Goal: Task Accomplishment & Management: Manage account settings

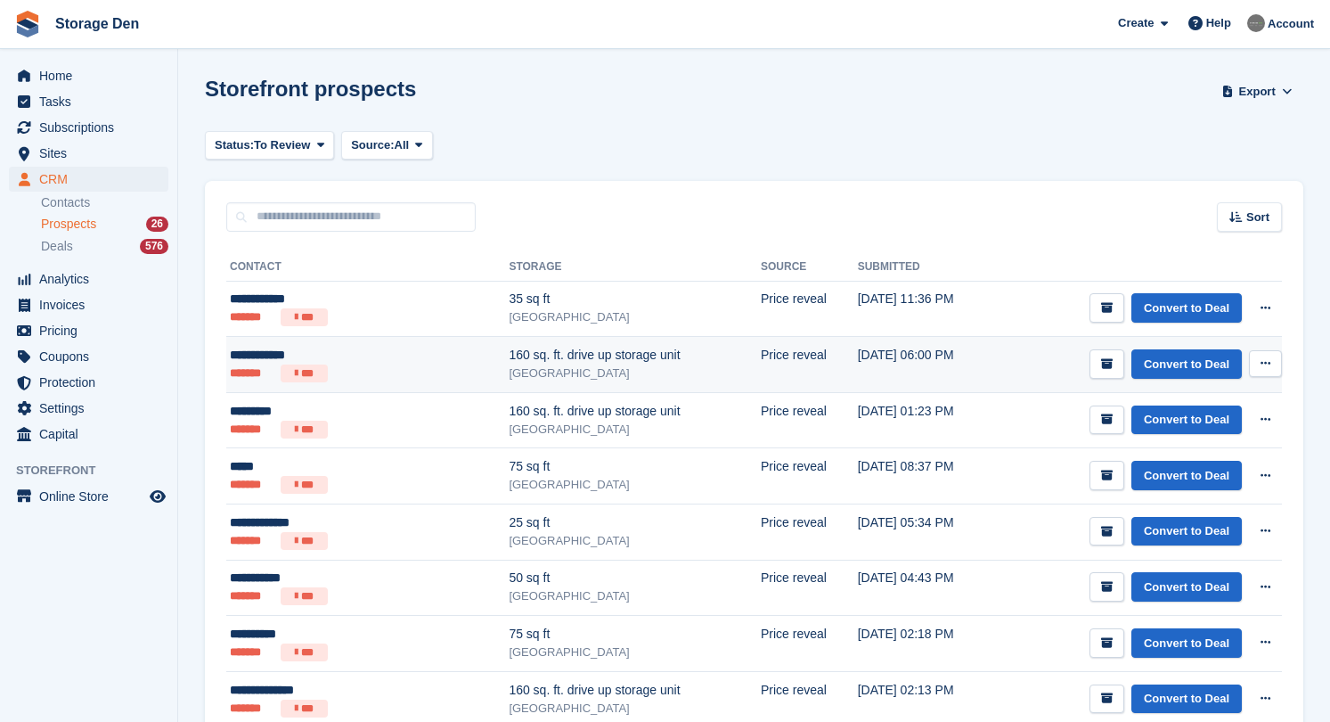
click at [383, 364] on div "**********" at bounding box center [324, 355] width 189 height 19
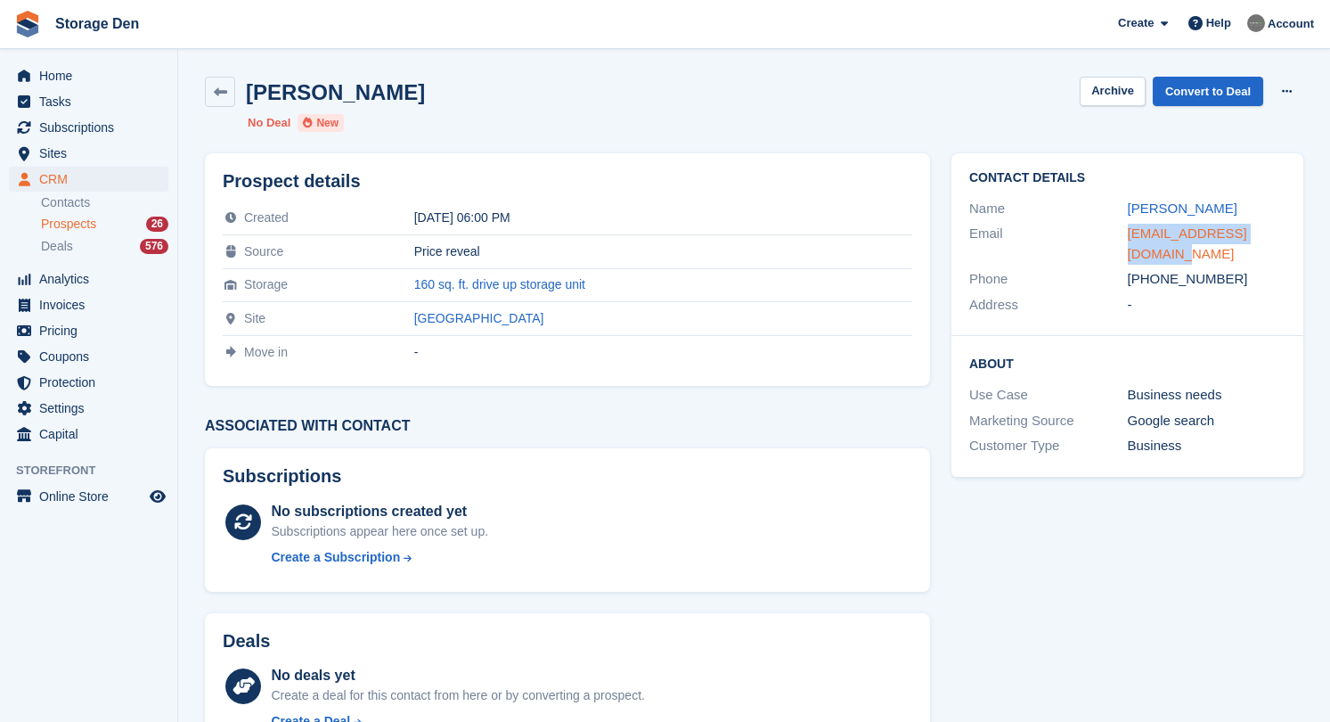
drag, startPoint x: 0, startPoint y: 0, endPoint x: 1129, endPoint y: 231, distance: 1152.4
click at [1129, 231] on div "Contact Details Name Lorraine Rae Email lorrainerae85@gmail.com Phone +44778837…" at bounding box center [1128, 244] width 352 height 183
click at [1204, 92] on link "Convert to Deal" at bounding box center [1208, 91] width 111 height 29
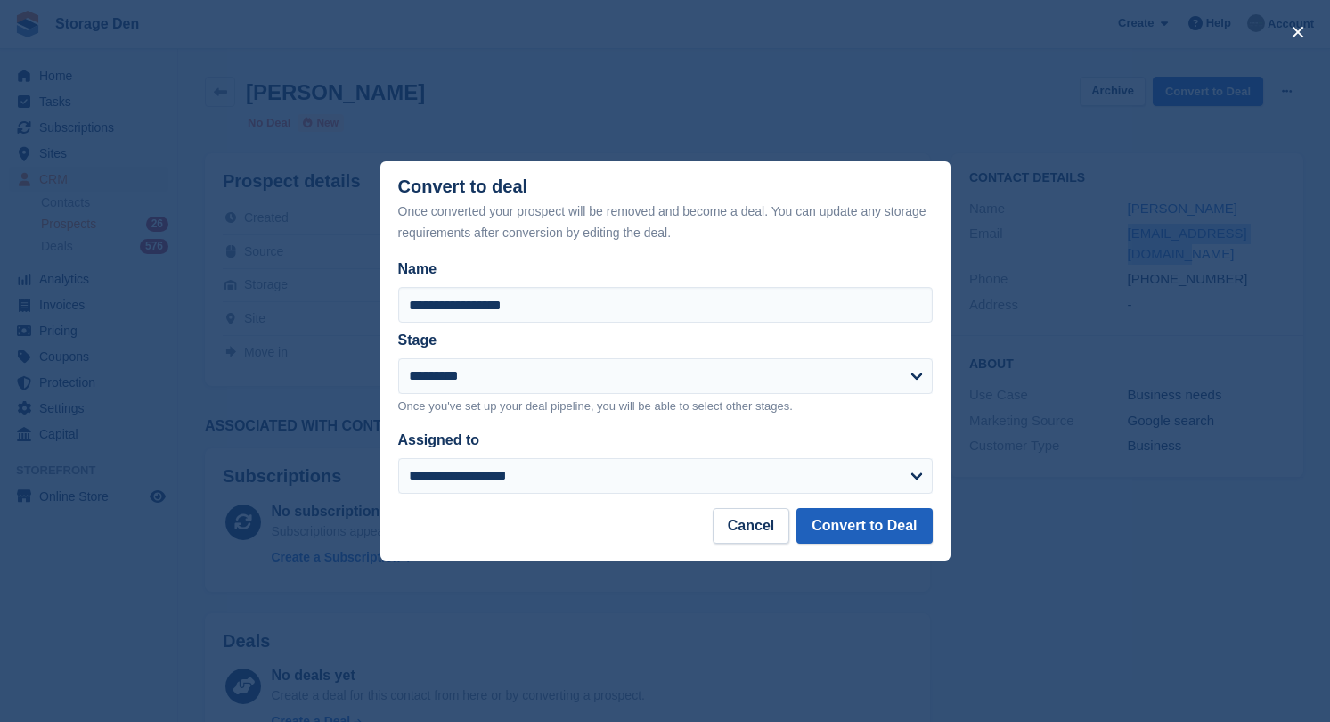
click at [847, 536] on button "Convert to Deal" at bounding box center [864, 526] width 135 height 36
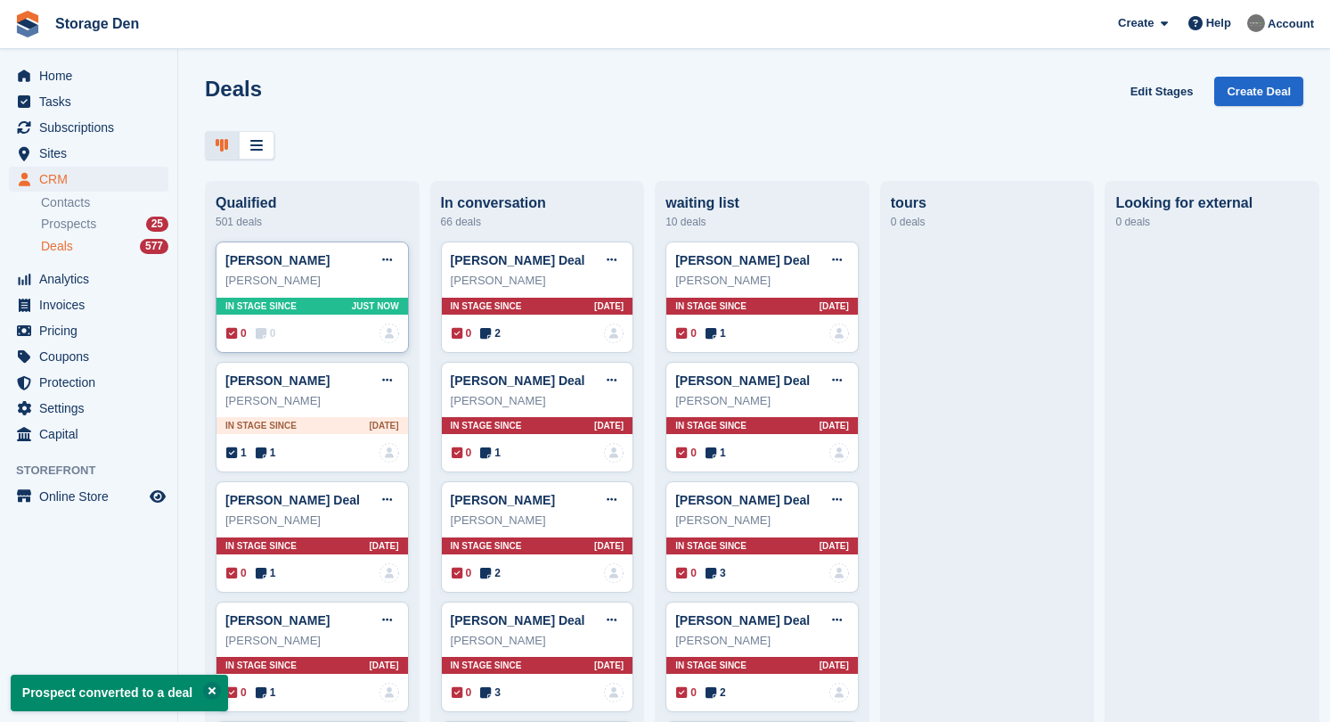
click at [264, 325] on span "0" at bounding box center [266, 333] width 20 height 16
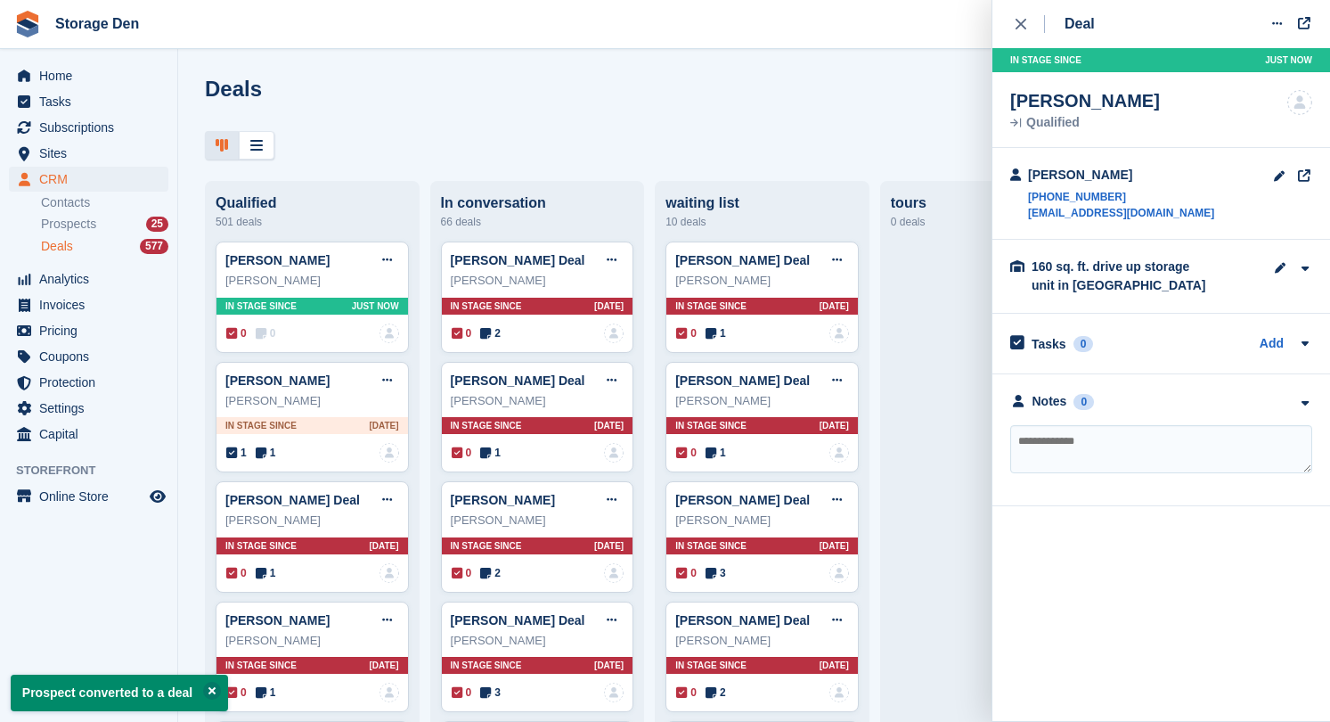
click at [1068, 443] on textarea at bounding box center [1162, 449] width 302 height 48
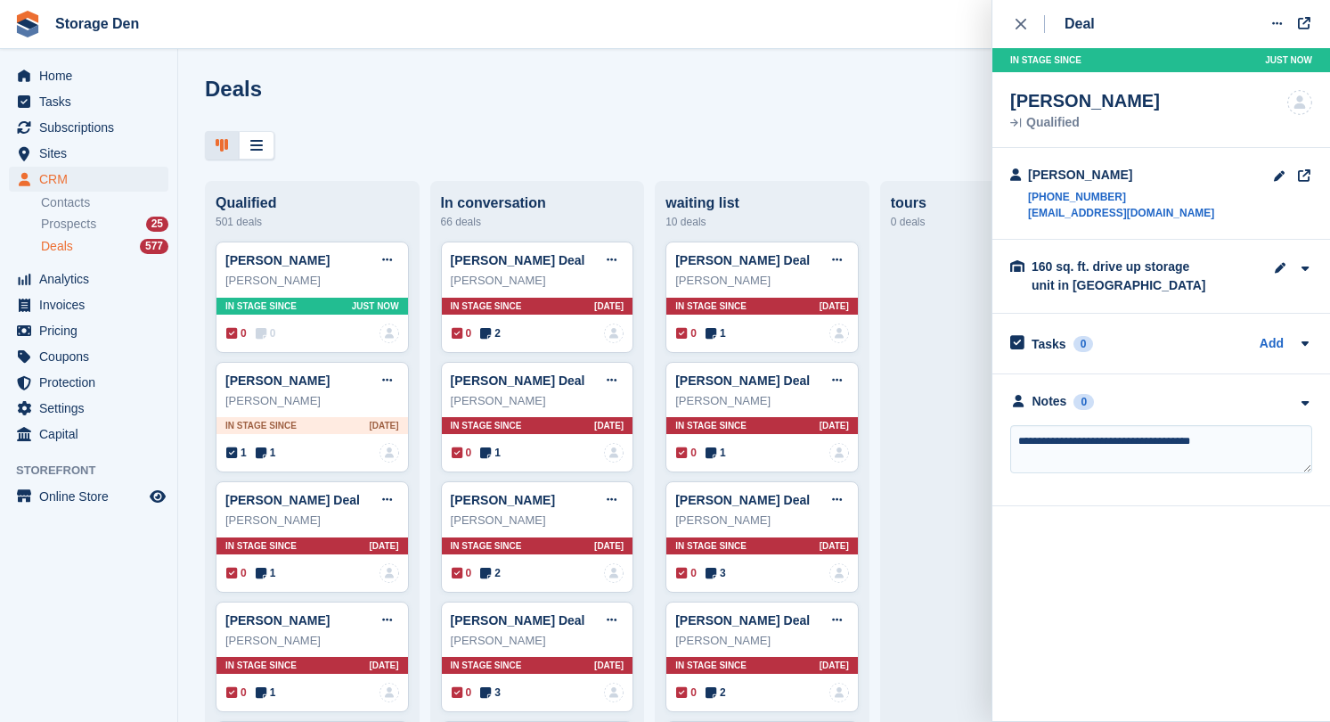
type textarea "**********"
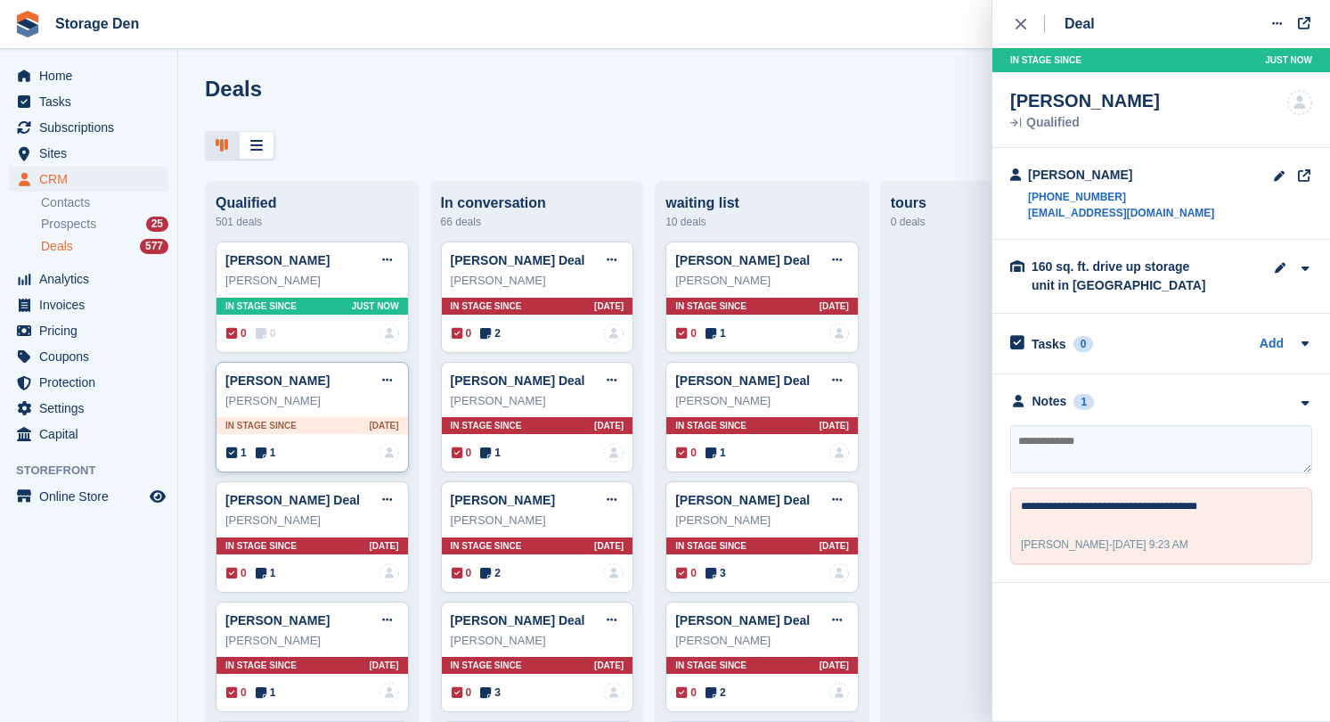
click at [264, 451] on icon at bounding box center [261, 452] width 11 height 12
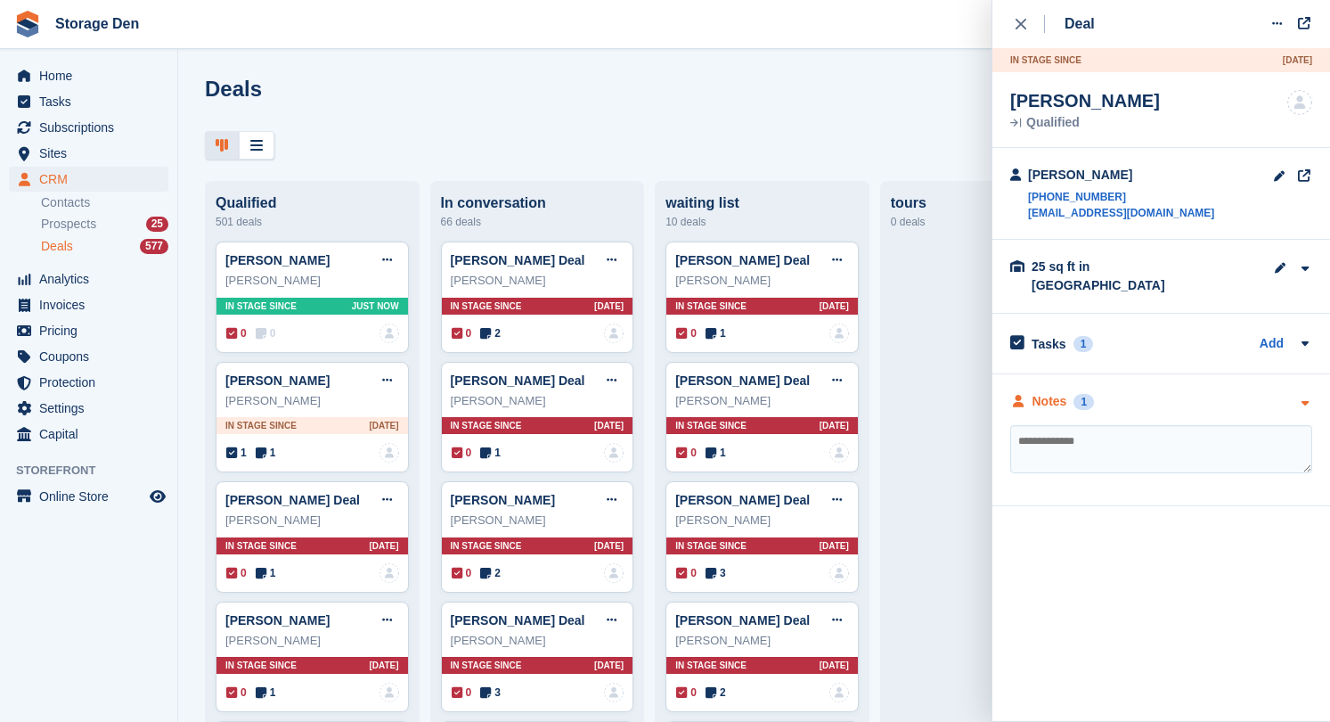
click at [1060, 393] on div "Notes" at bounding box center [1050, 401] width 35 height 19
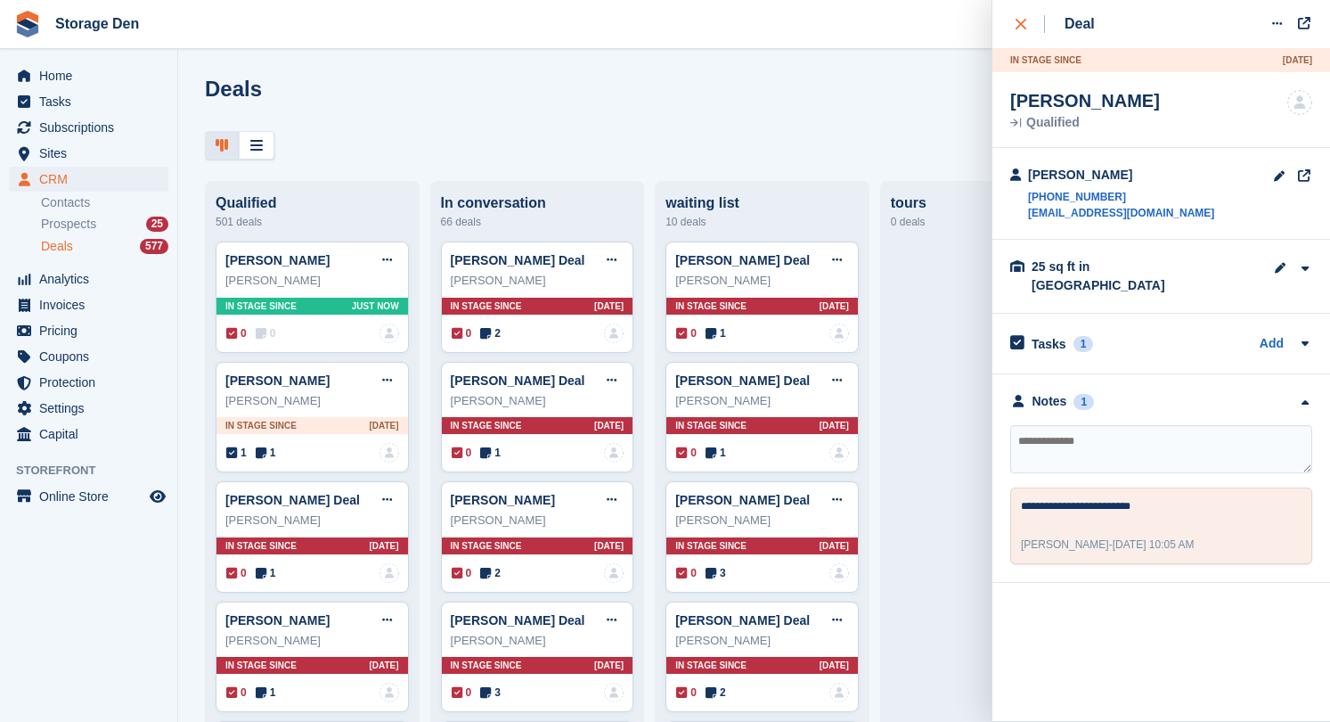
click at [1037, 24] on div "close" at bounding box center [1030, 24] width 29 height 18
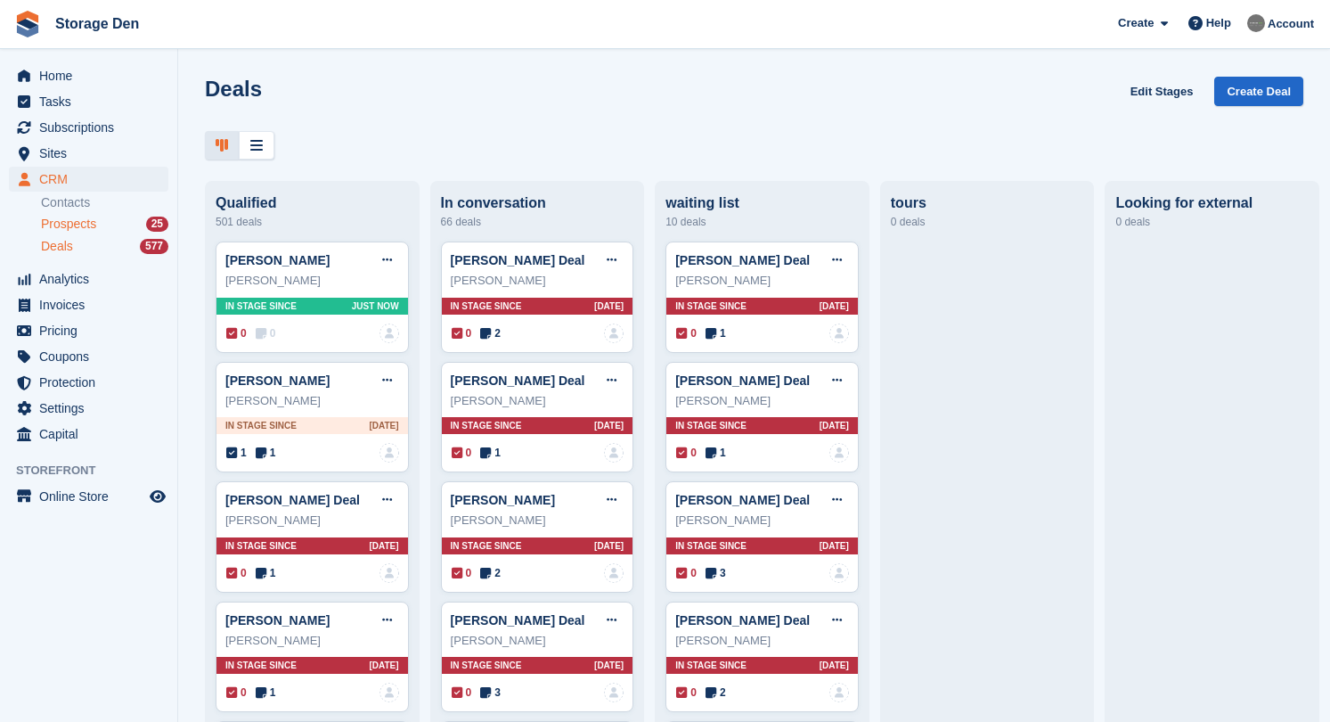
click at [73, 222] on span "Prospects" at bounding box center [68, 224] width 55 height 17
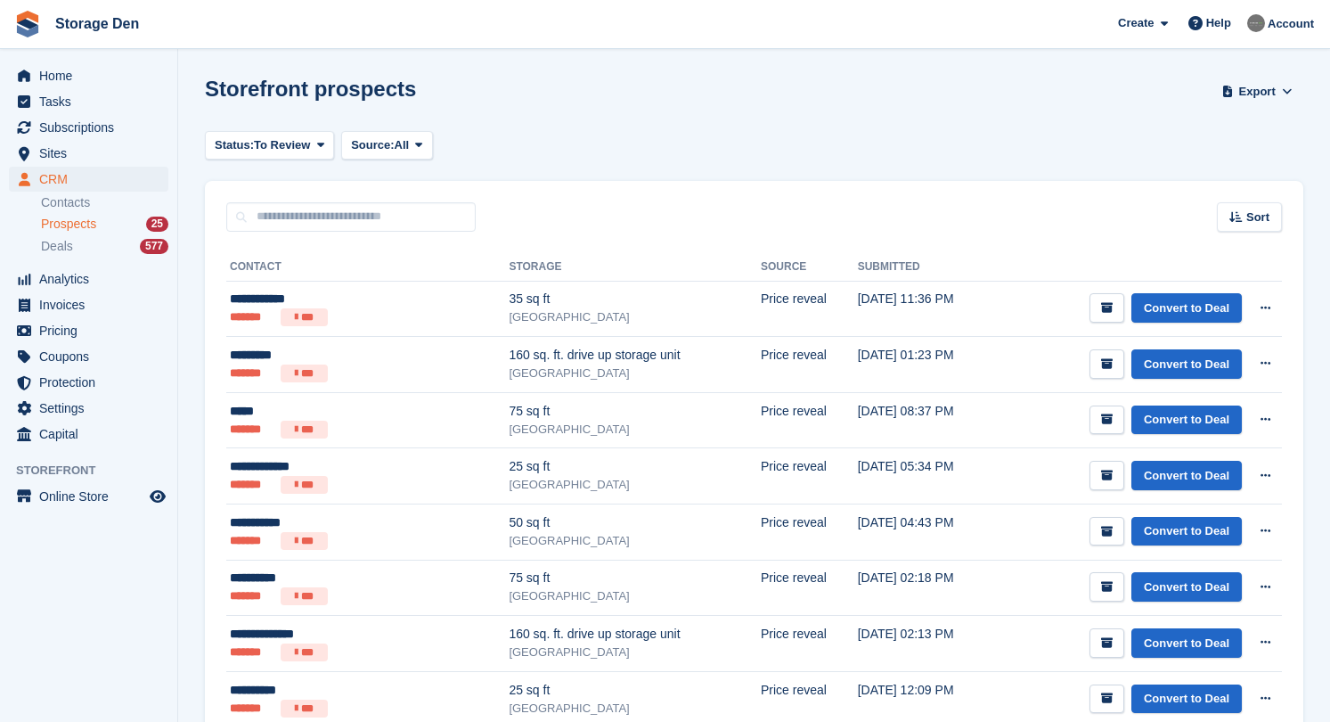
click at [58, 225] on span "Prospects" at bounding box center [68, 224] width 55 height 17
click at [71, 222] on span "Prospects" at bounding box center [68, 224] width 55 height 17
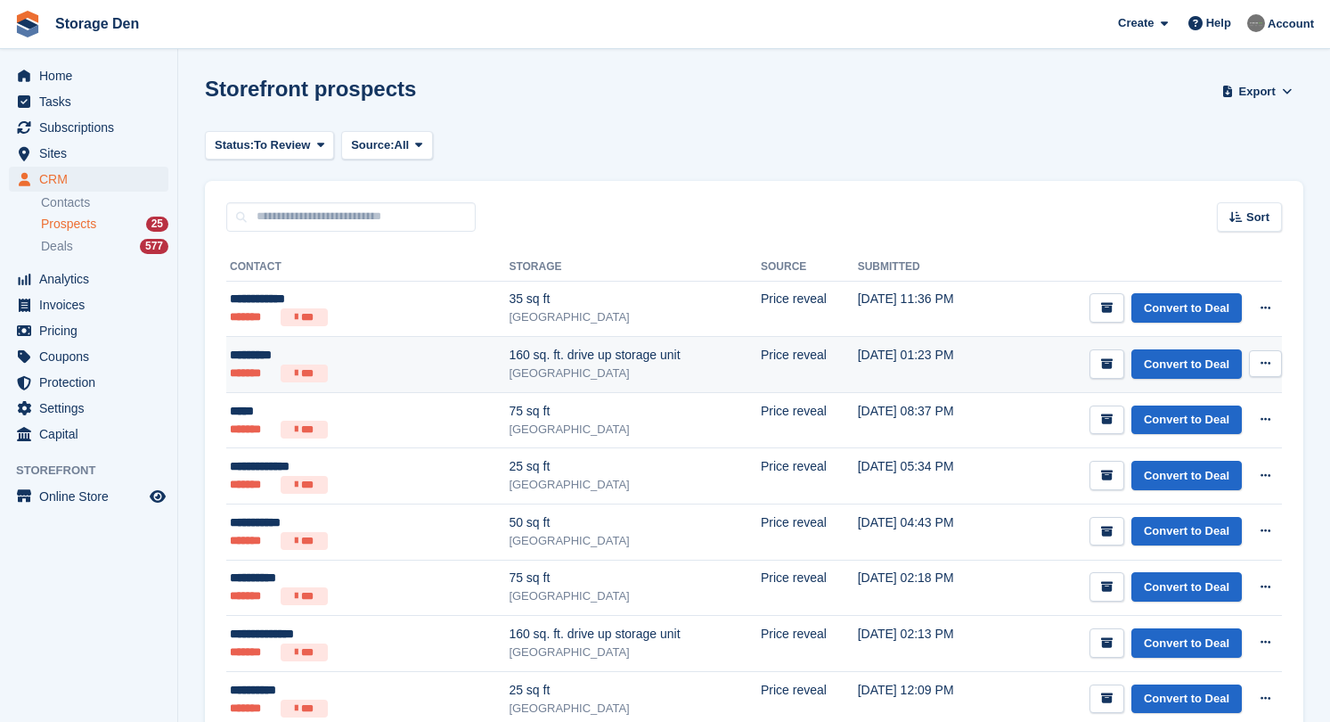
click at [367, 359] on div "*********" at bounding box center [324, 355] width 189 height 19
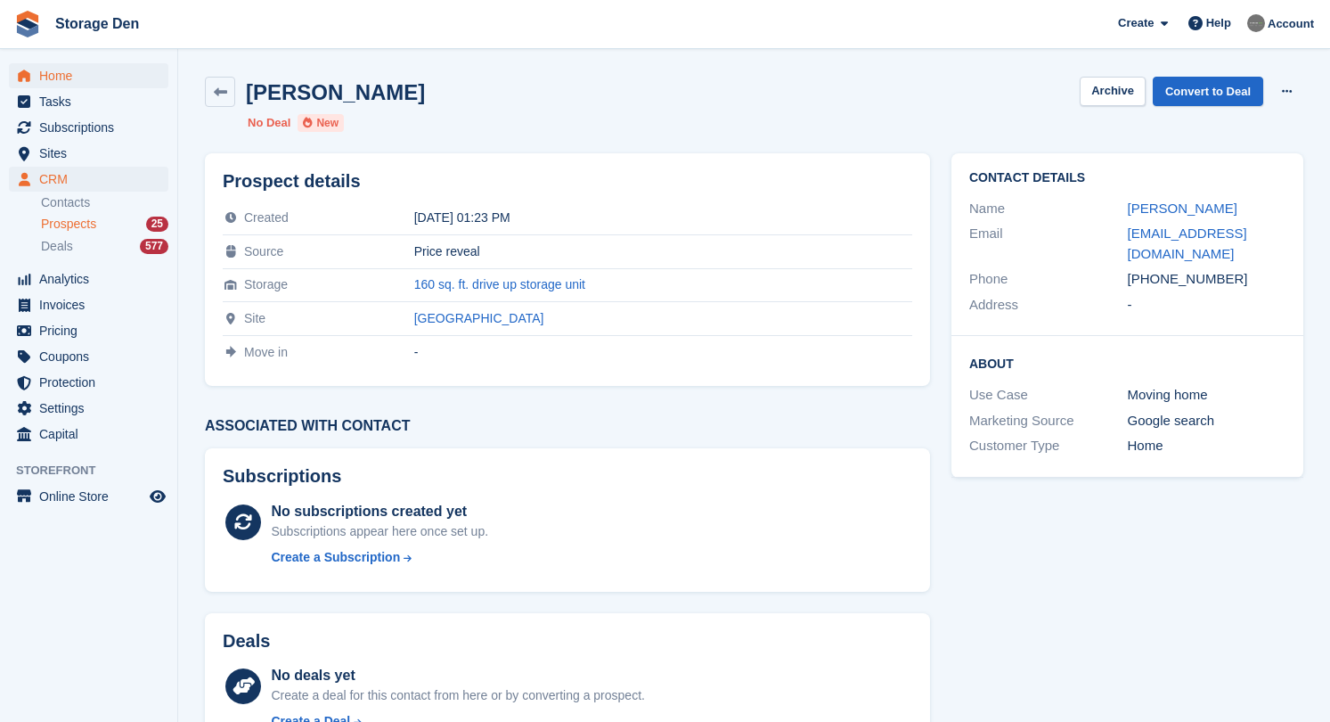
click at [69, 74] on span "Home" at bounding box center [92, 75] width 107 height 25
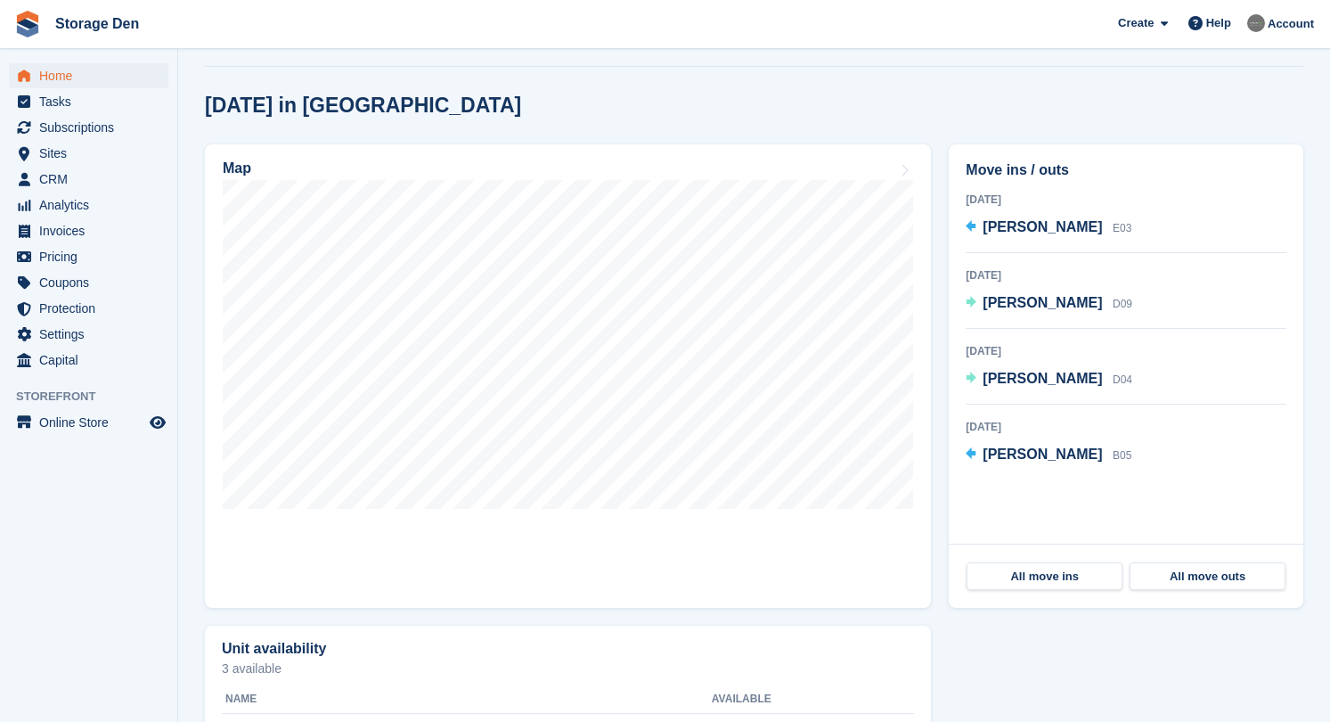
scroll to position [439, 0]
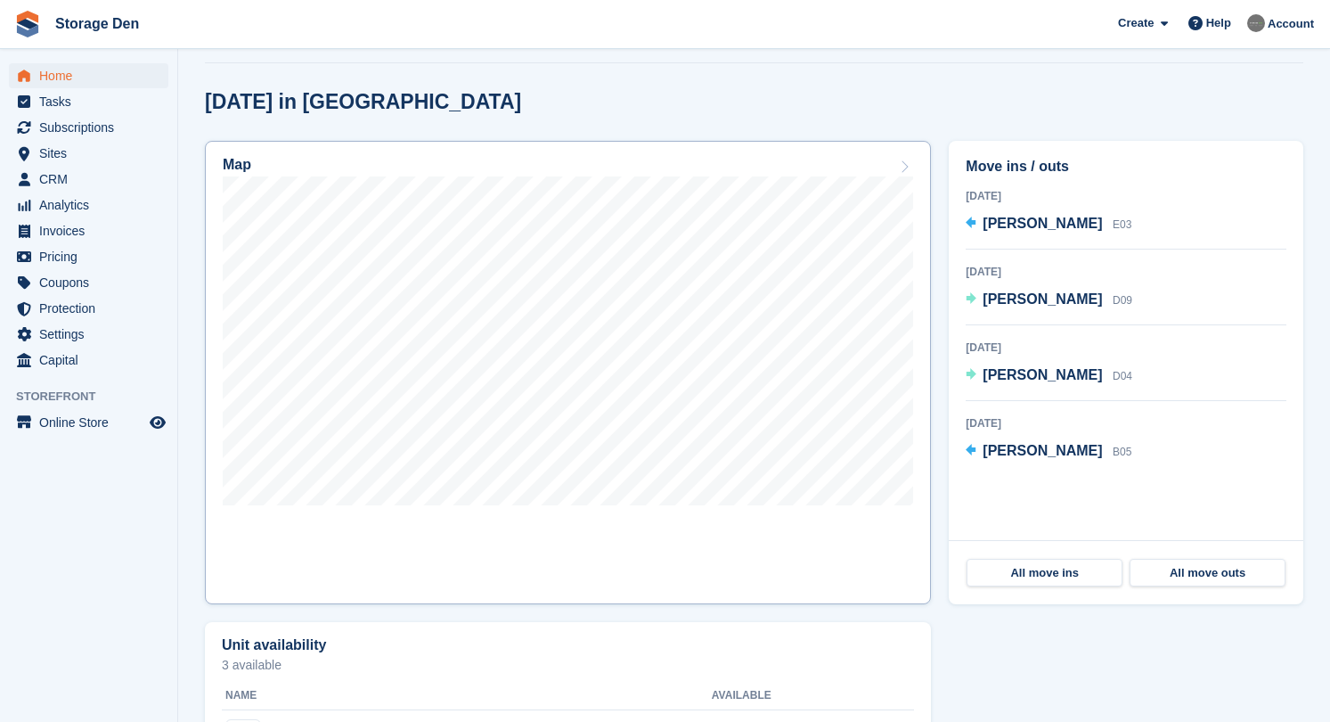
click at [523, 524] on link "Map" at bounding box center [568, 372] width 726 height 463
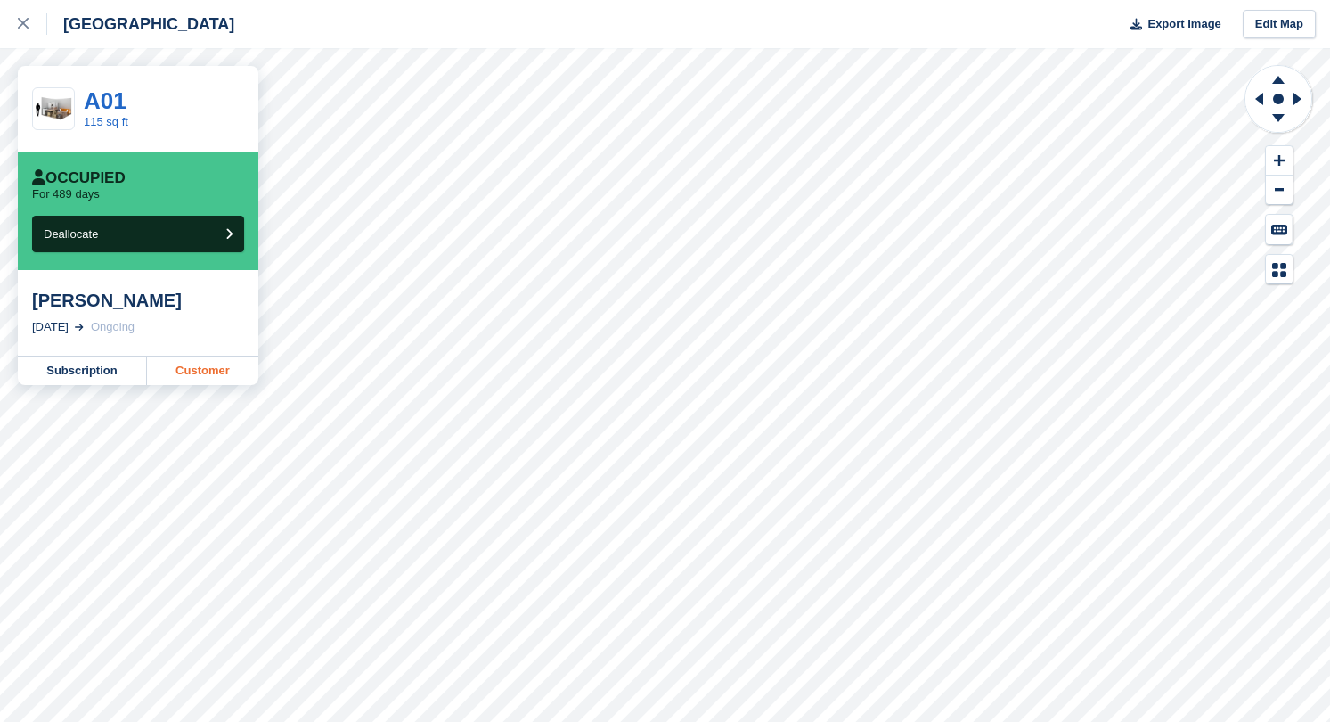
click at [188, 365] on link "Customer" at bounding box center [202, 370] width 111 height 29
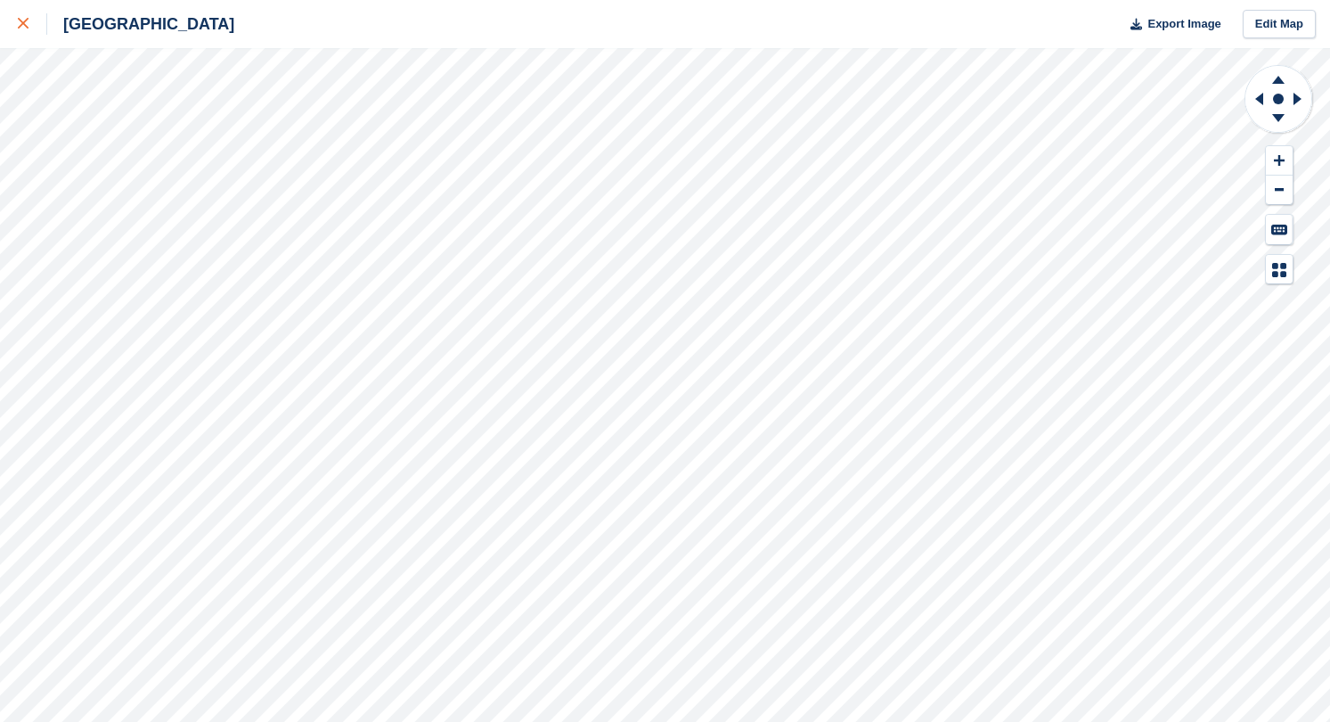
click at [10, 30] on link at bounding box center [23, 24] width 47 height 48
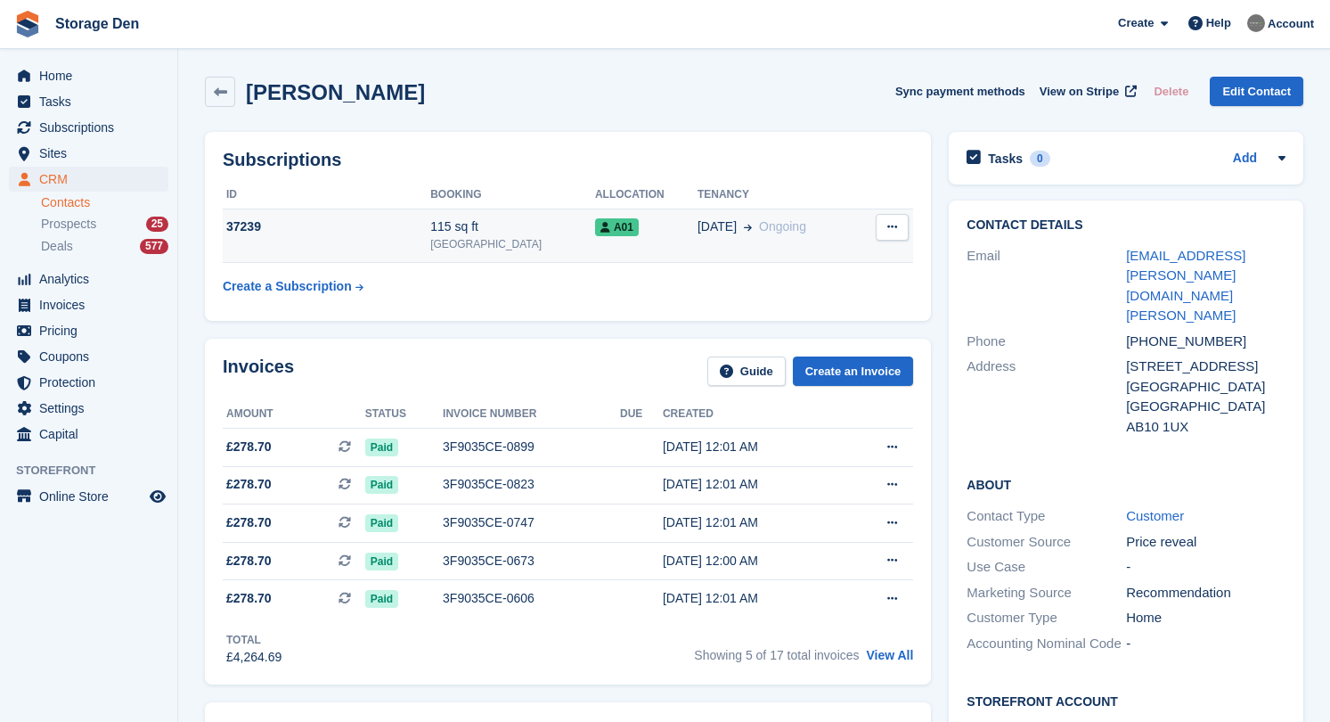
click at [299, 235] on div "37239" at bounding box center [327, 226] width 208 height 19
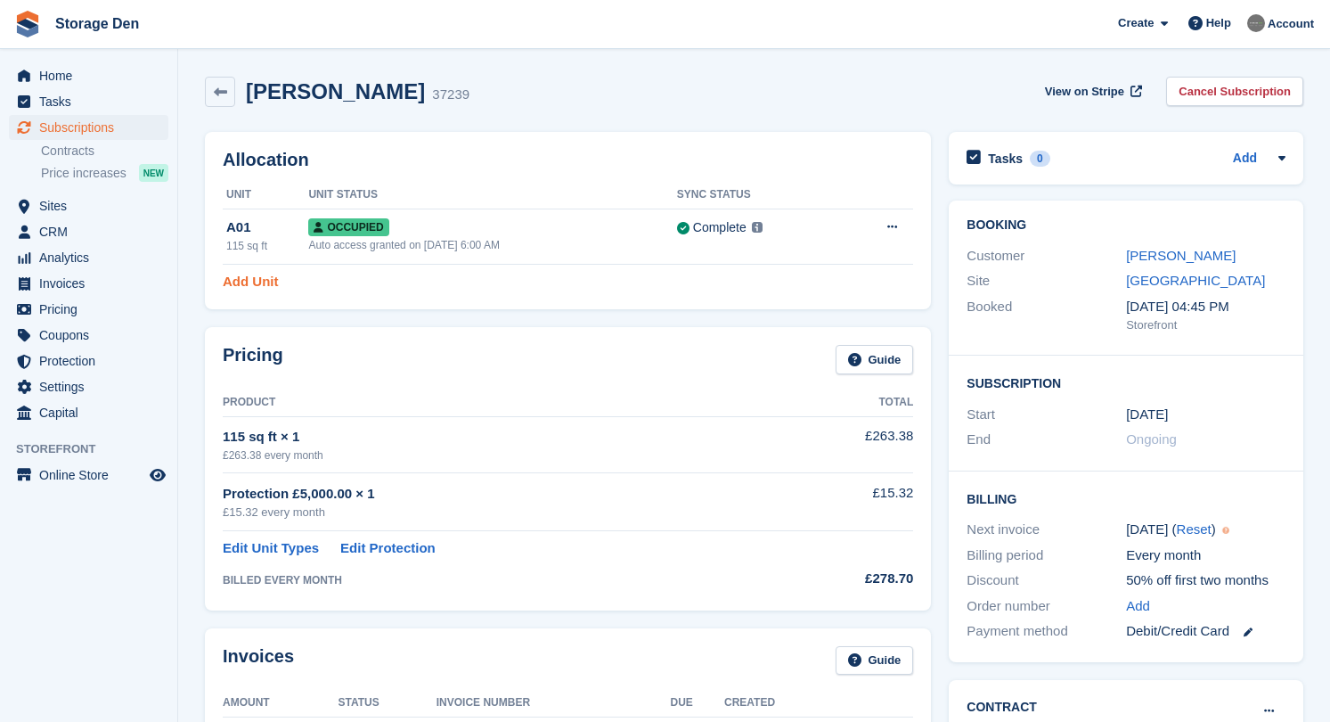
click at [247, 277] on link "Add Unit" at bounding box center [250, 282] width 55 height 20
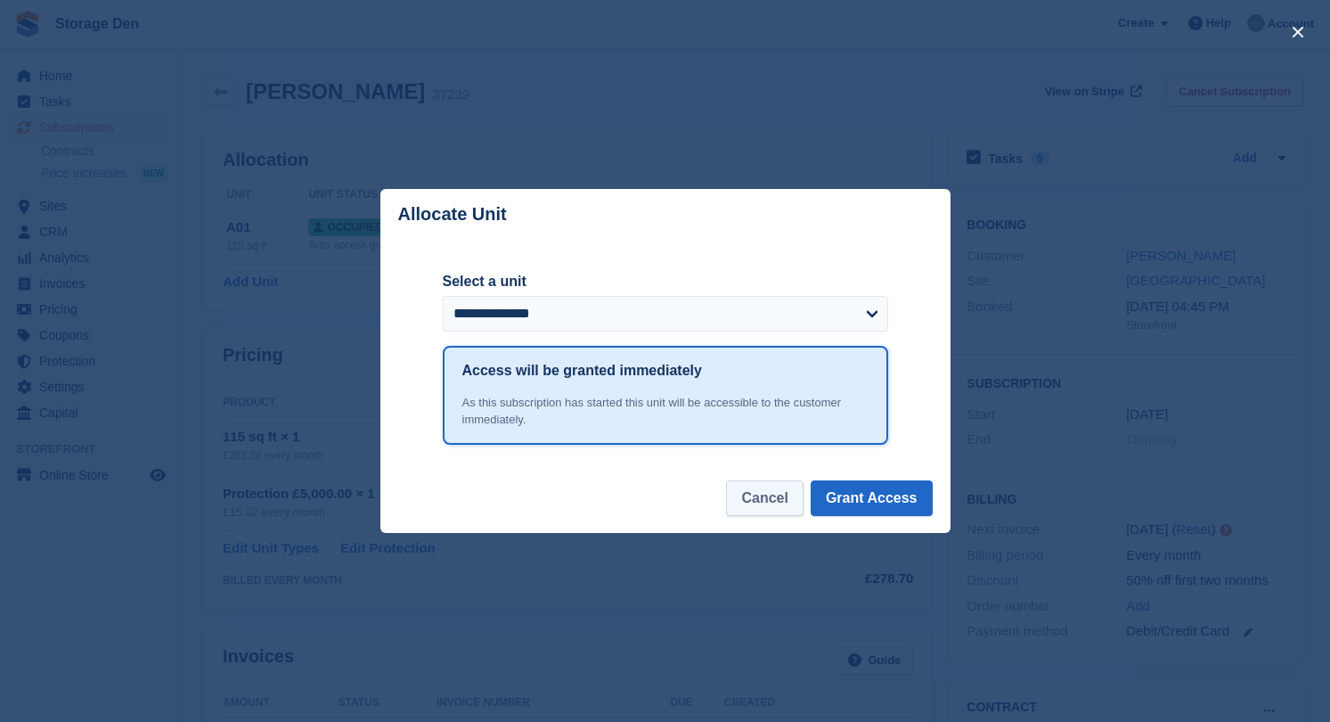
click at [746, 501] on button "Cancel" at bounding box center [764, 498] width 77 height 36
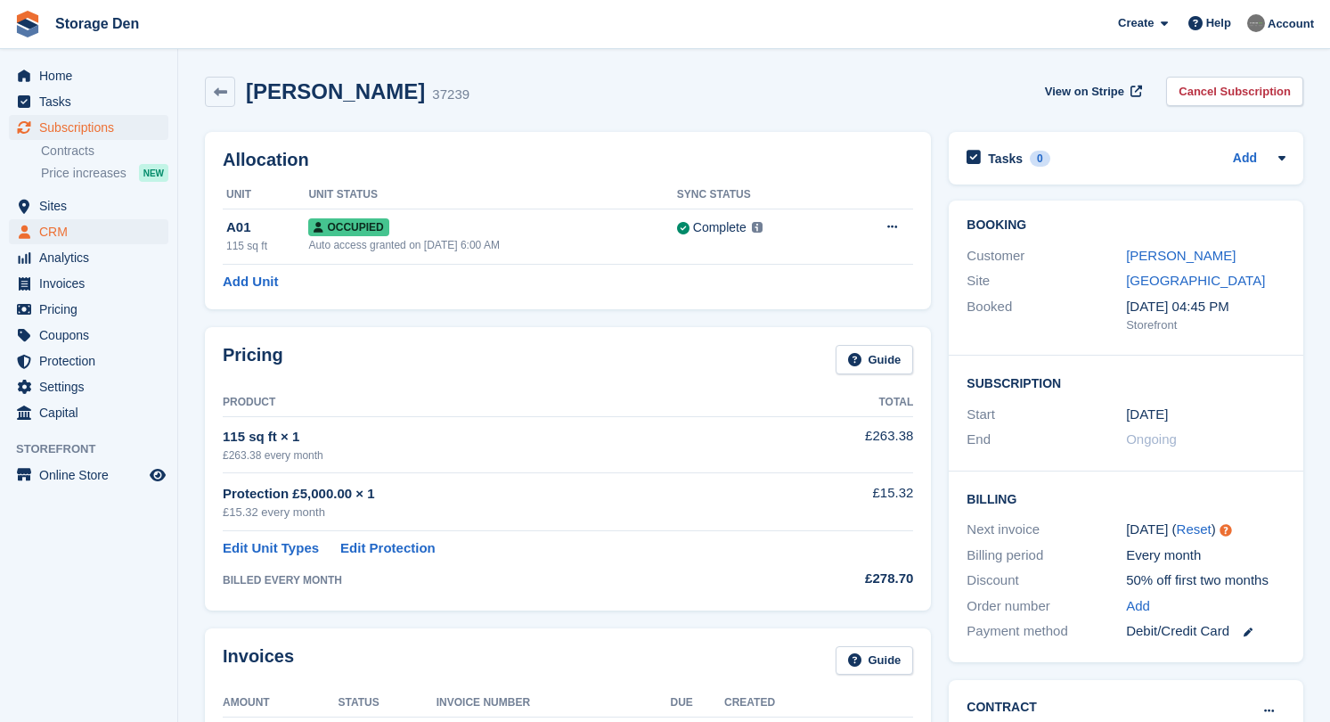
click at [102, 228] on span "CRM" at bounding box center [92, 231] width 107 height 25
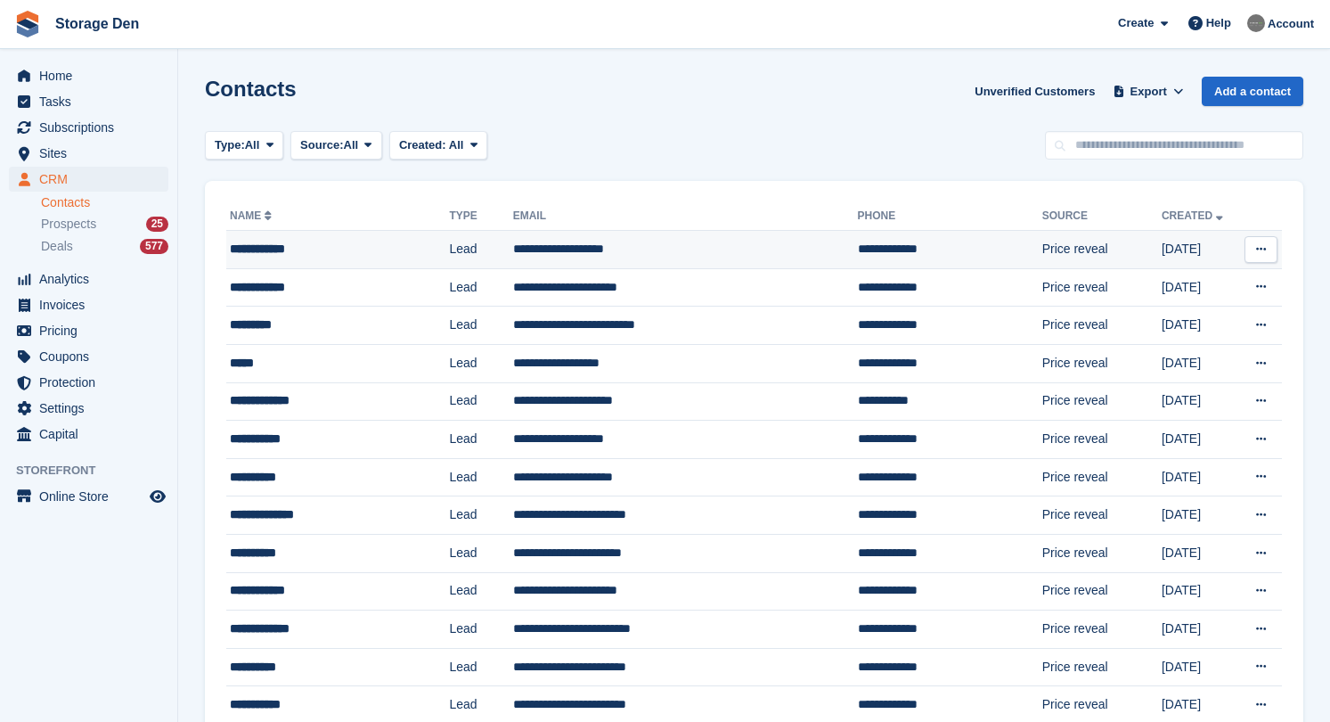
click at [329, 242] on div "**********" at bounding box center [323, 249] width 186 height 19
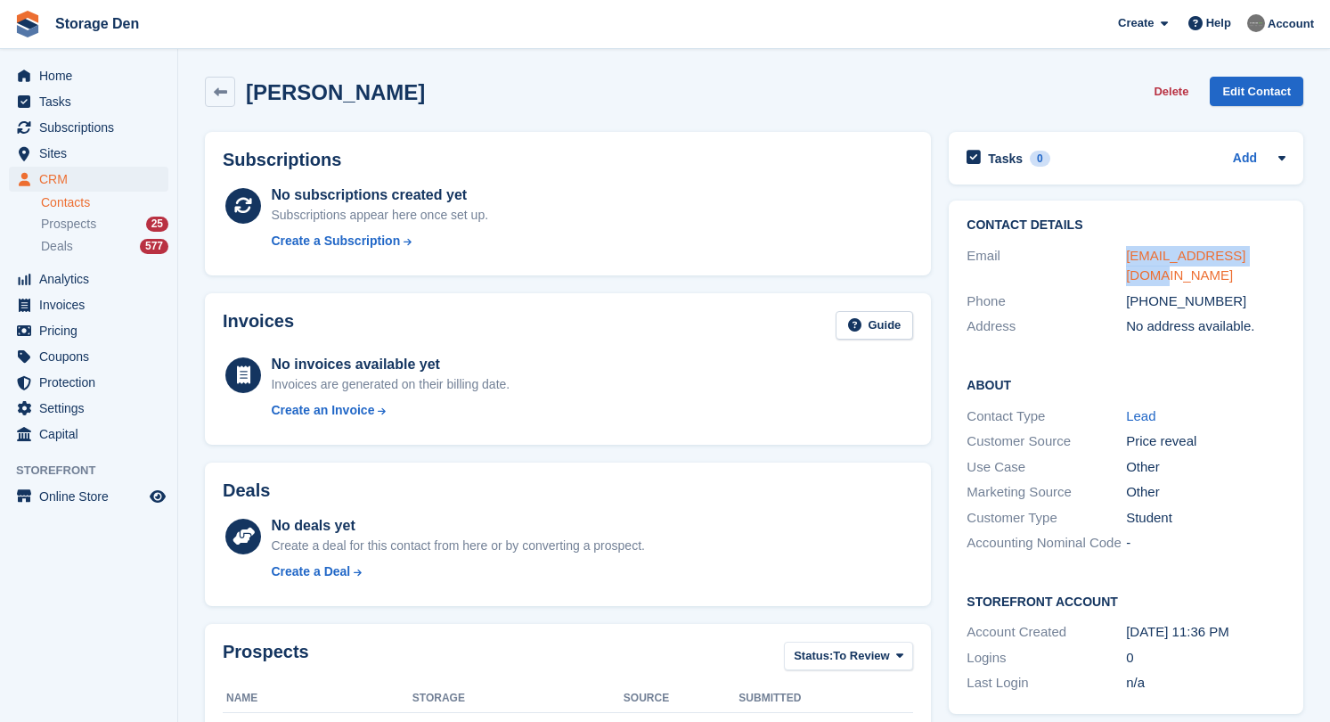
drag, startPoint x: 1291, startPoint y: 256, endPoint x: 1128, endPoint y: 260, distance: 163.1
click at [1128, 260] on div "Contact Details Email [EMAIL_ADDRESS][DOMAIN_NAME] Phone [PHONE_NUMBER] Address…" at bounding box center [1126, 279] width 355 height 157
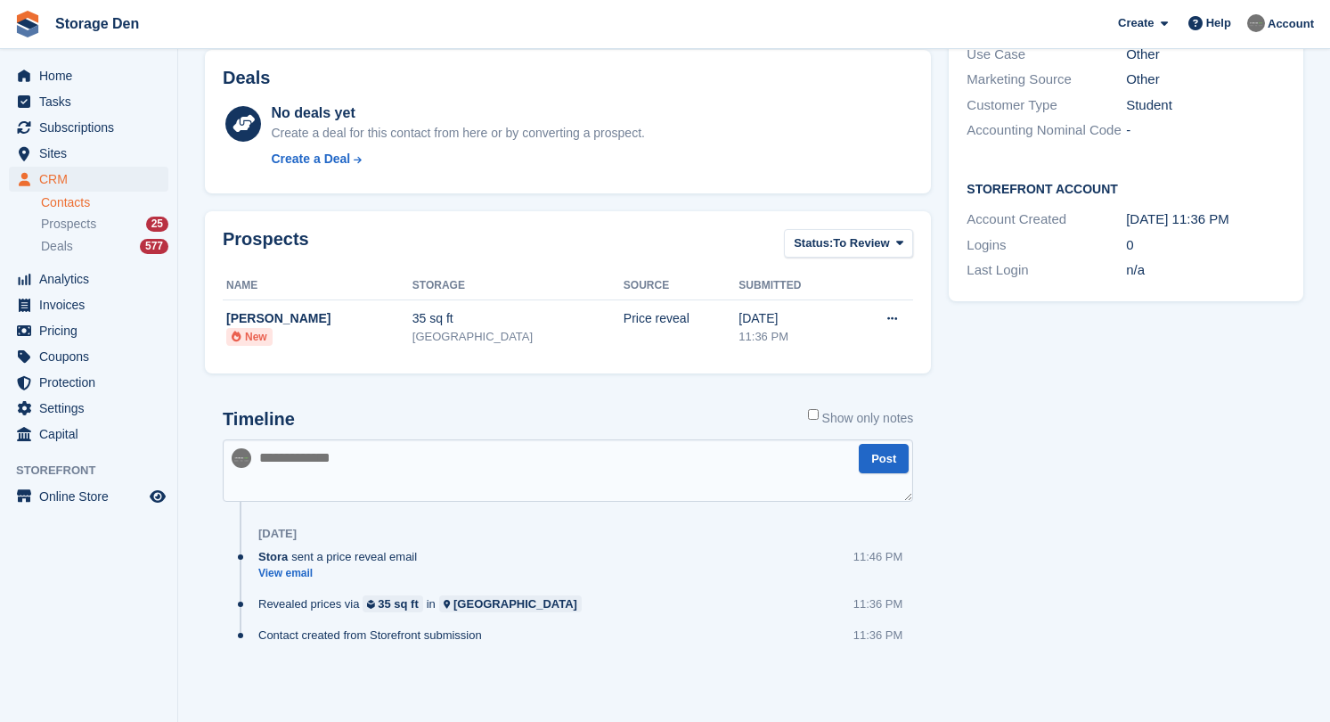
scroll to position [412, 0]
click at [453, 464] on textarea at bounding box center [568, 471] width 691 height 62
type textarea "*******"
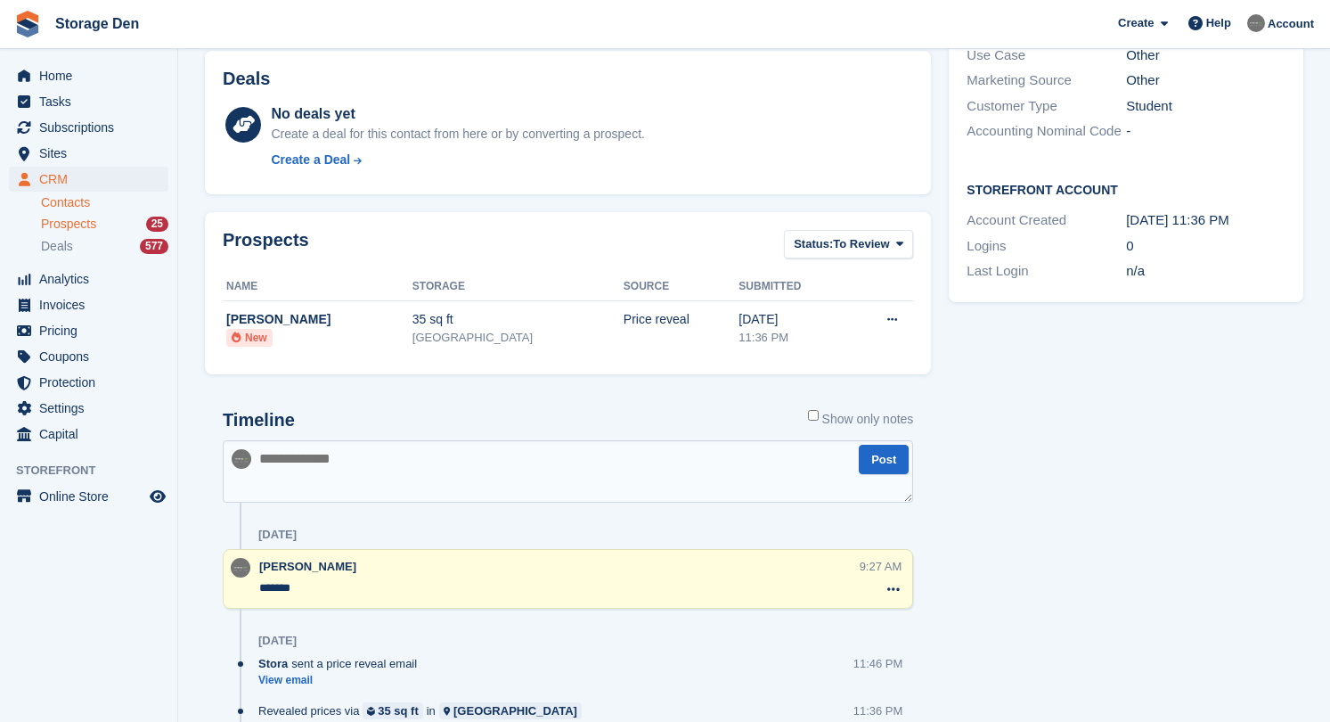
click at [96, 224] on span "Prospects" at bounding box center [68, 224] width 55 height 17
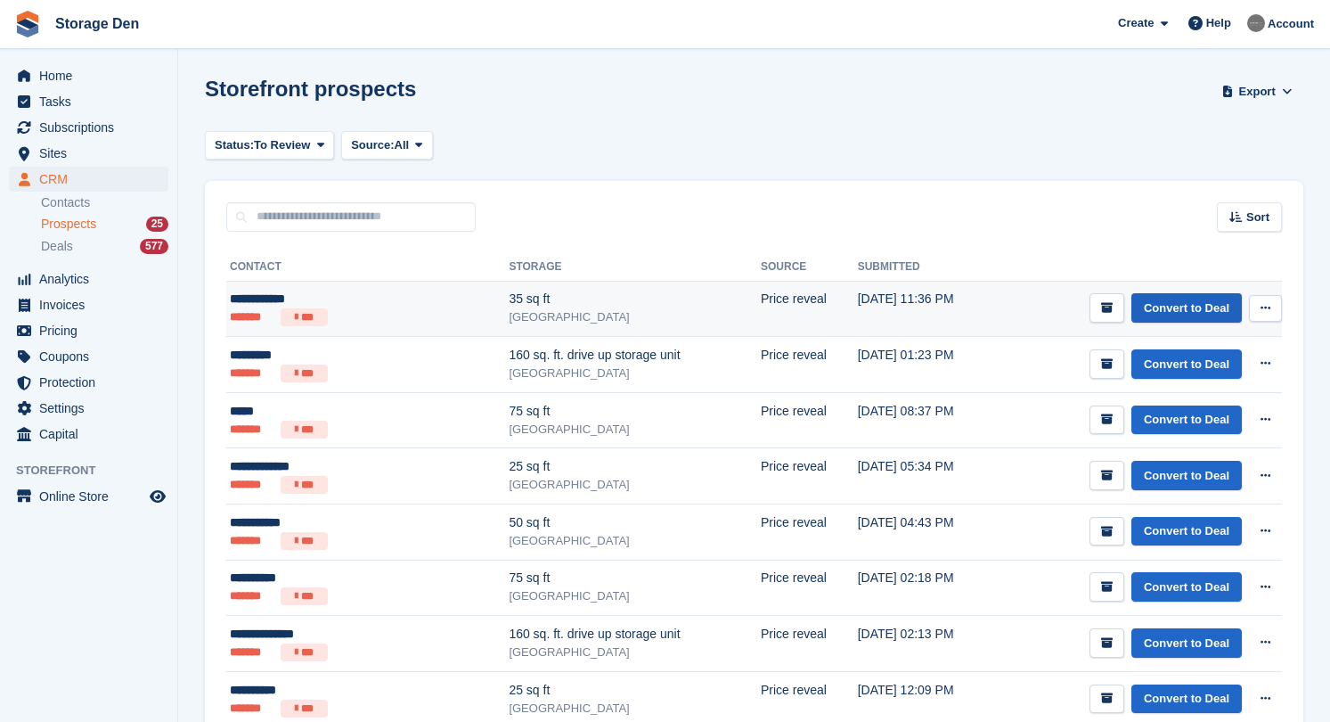
click at [1165, 306] on link "Convert to Deal" at bounding box center [1187, 307] width 111 height 29
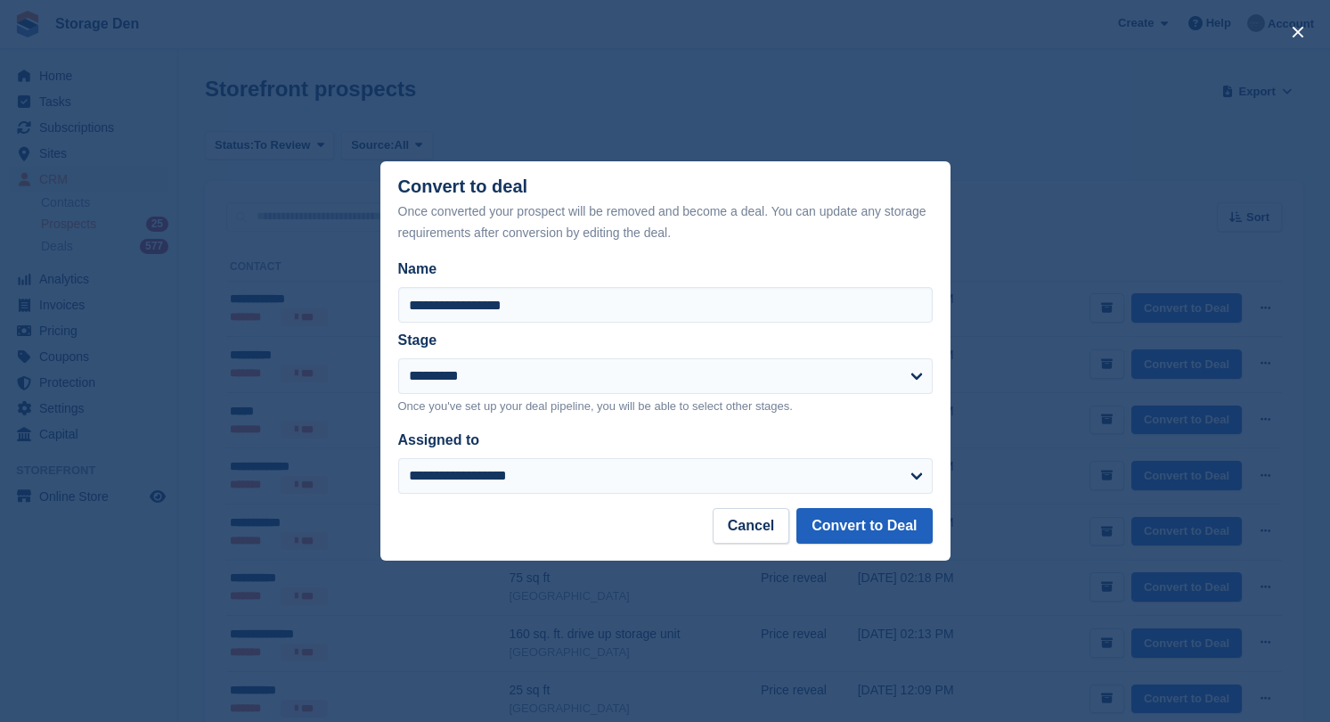
click at [905, 530] on button "Convert to Deal" at bounding box center [864, 526] width 135 height 36
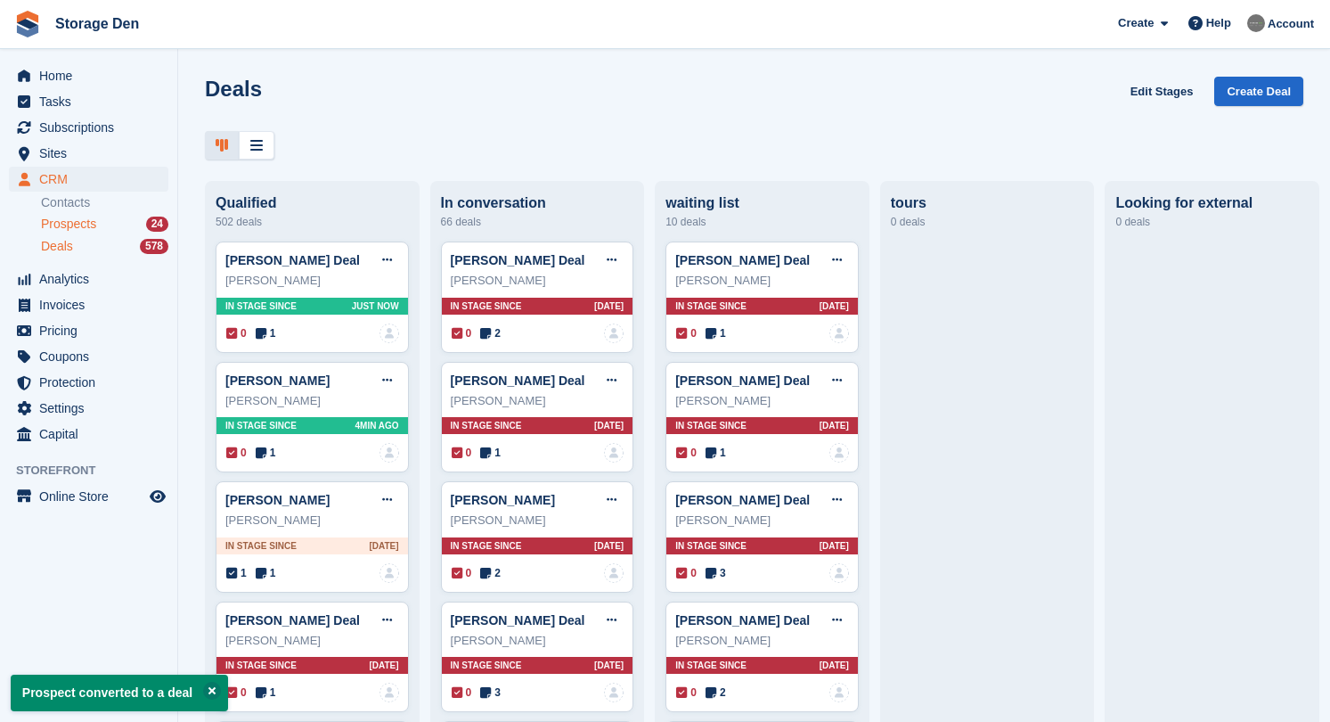
click at [108, 227] on div "Prospects 24" at bounding box center [104, 224] width 127 height 17
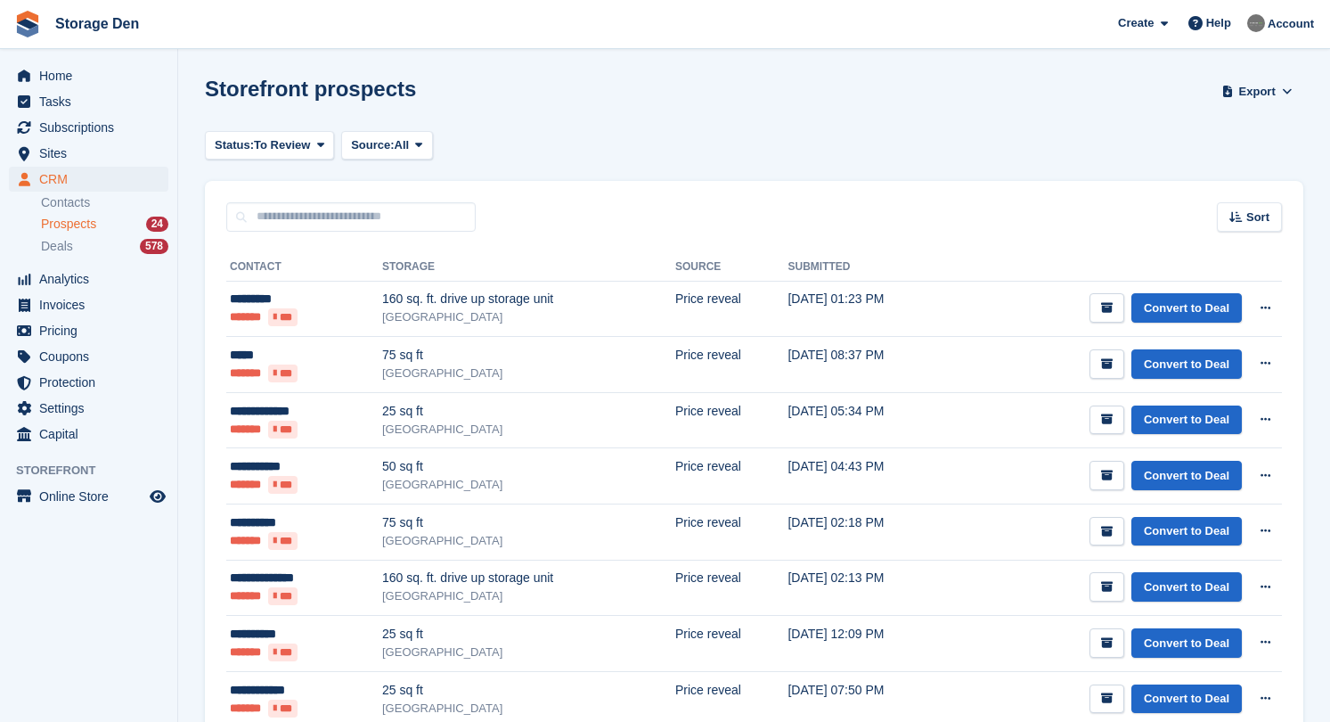
click at [382, 539] on ul "******* ***" at bounding box center [306, 541] width 152 height 18
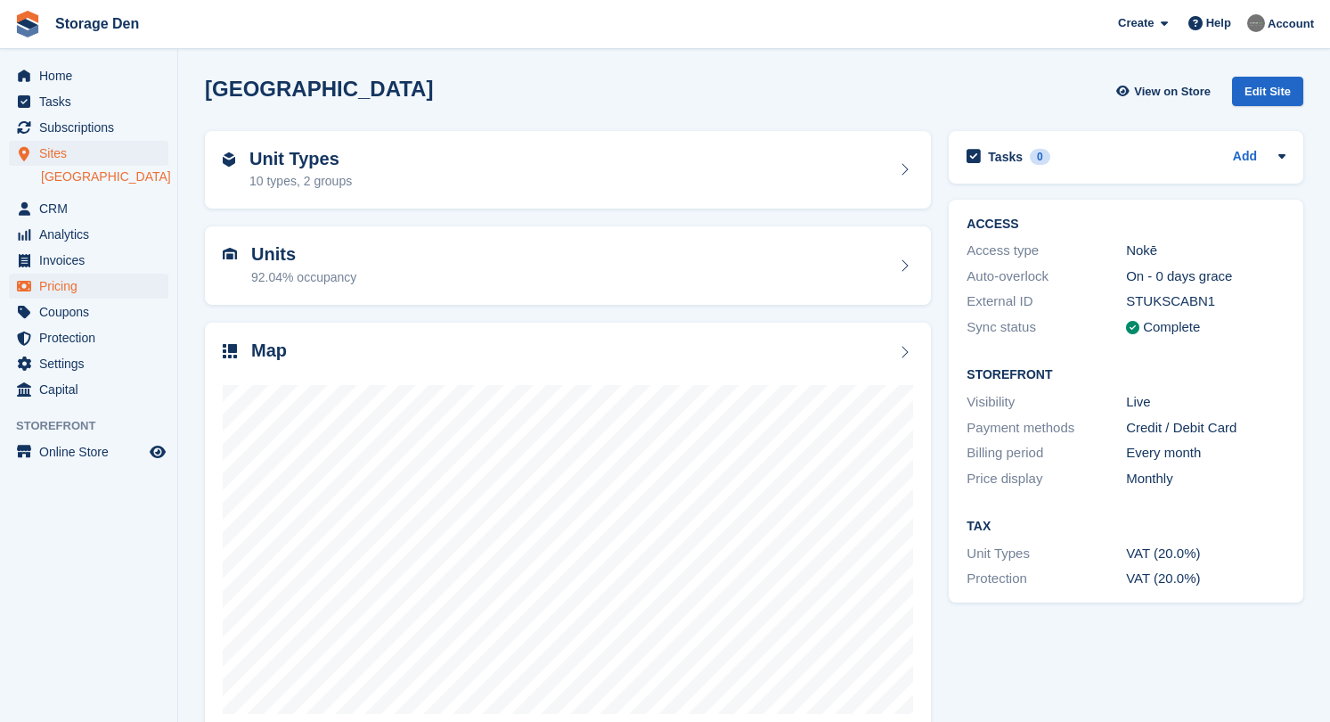
click at [76, 287] on span "Pricing" at bounding box center [92, 286] width 107 height 25
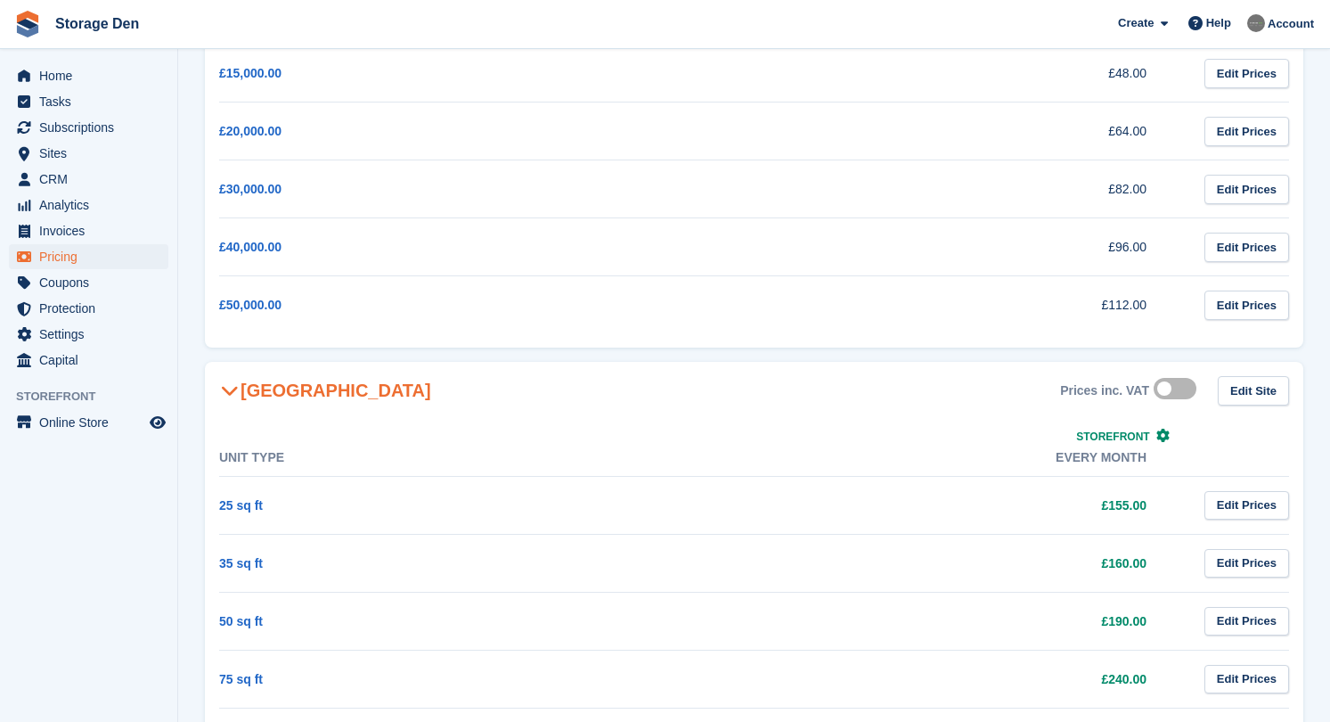
scroll to position [524, 0]
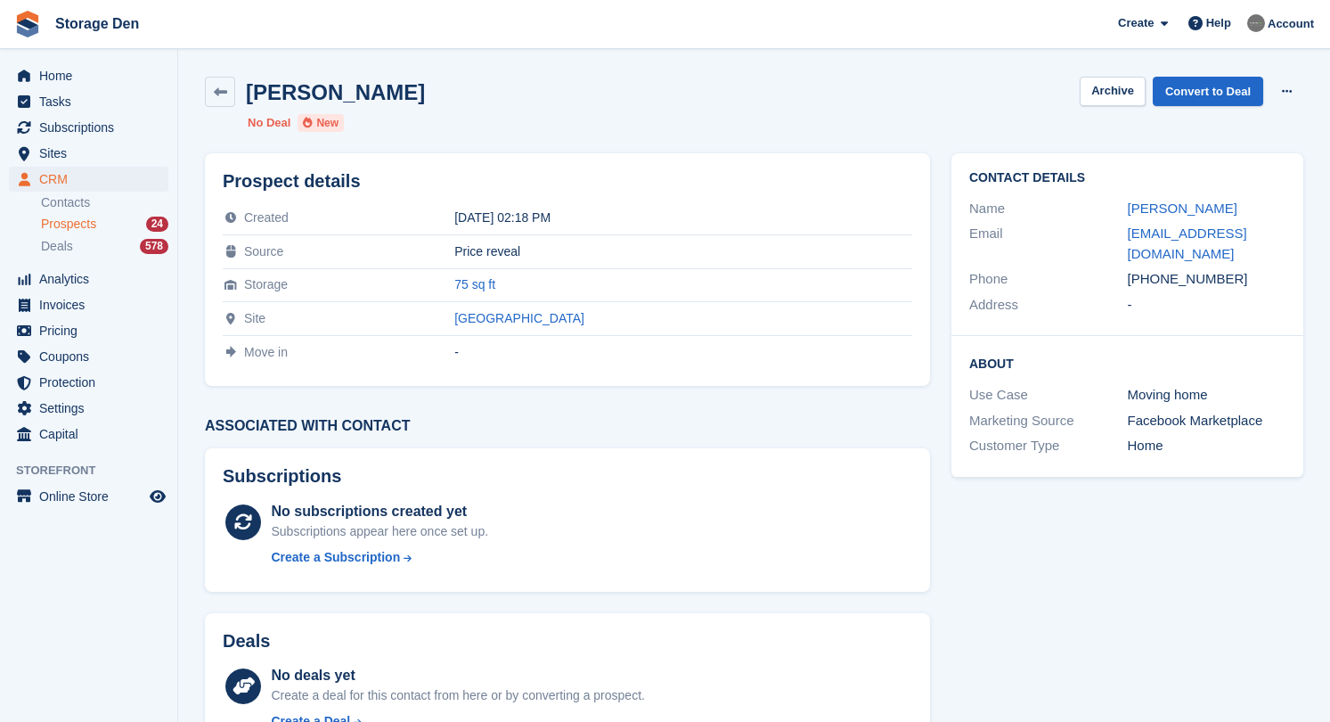
click at [113, 232] on div "Prospects 24" at bounding box center [104, 224] width 127 height 17
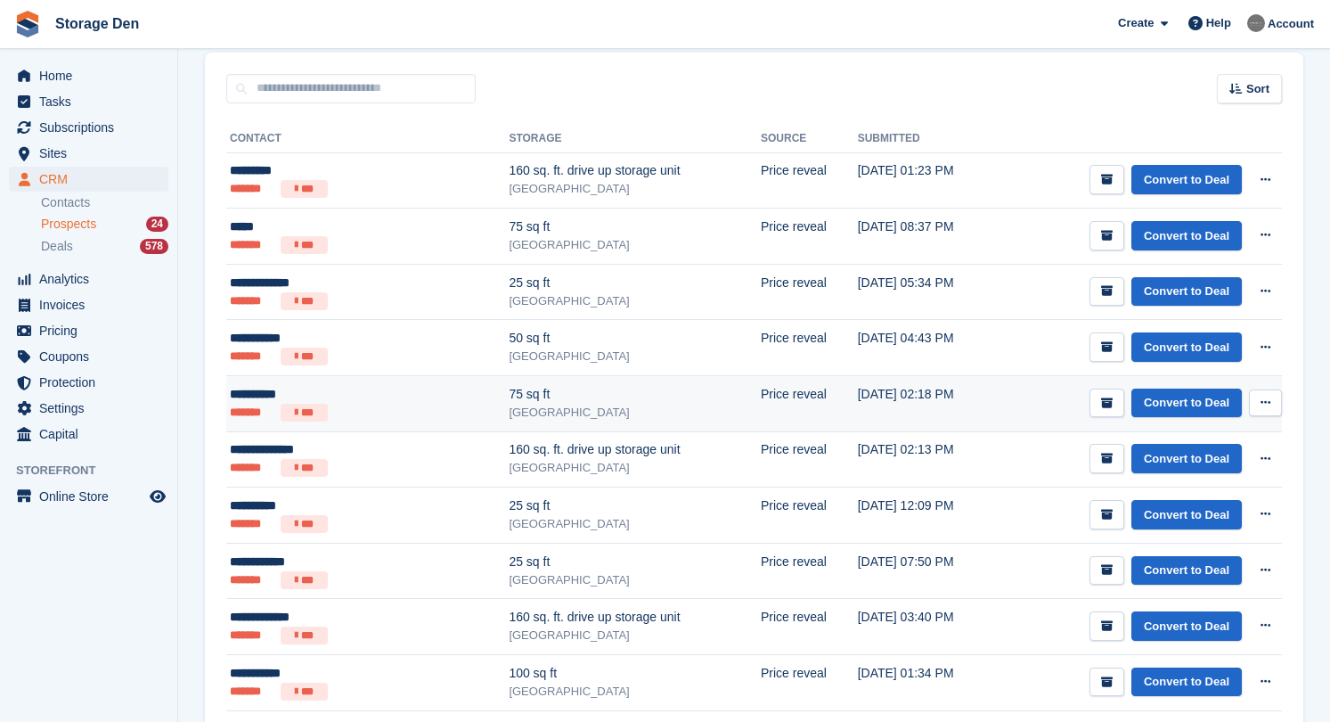
scroll to position [129, 0]
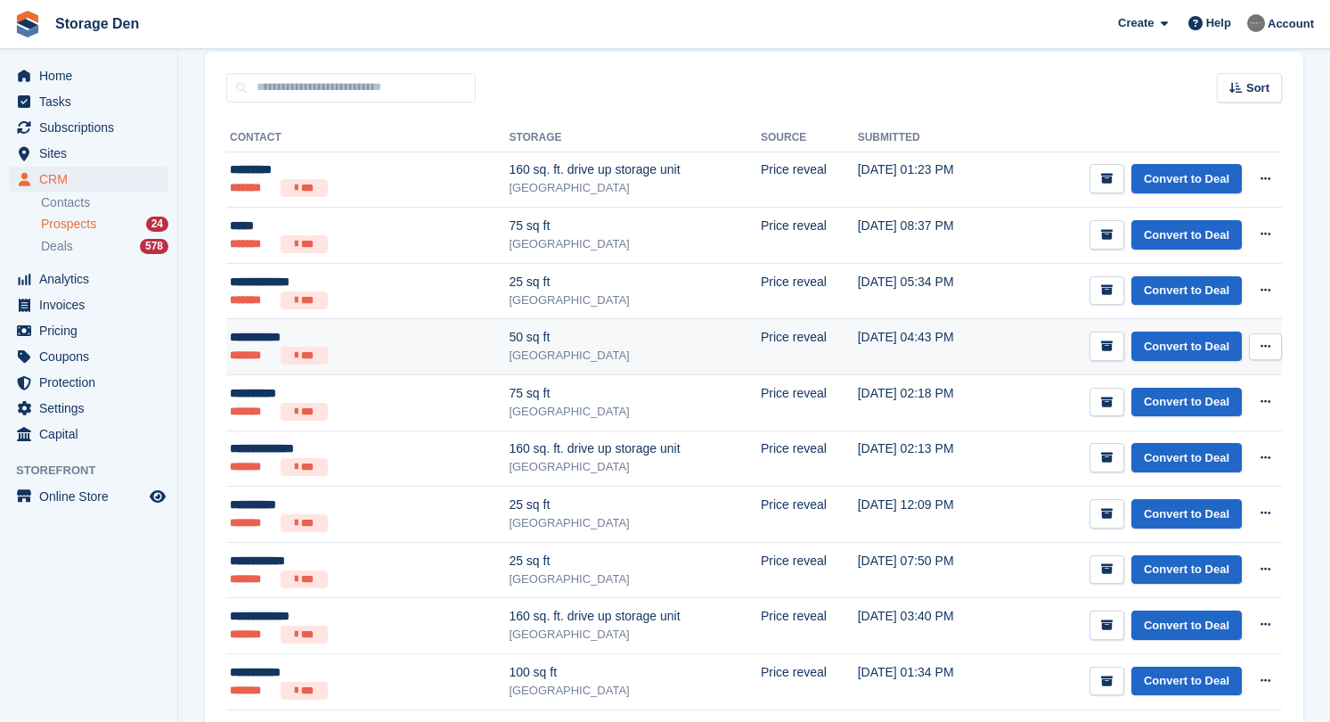
click at [373, 340] on div "**********" at bounding box center [324, 337] width 189 height 19
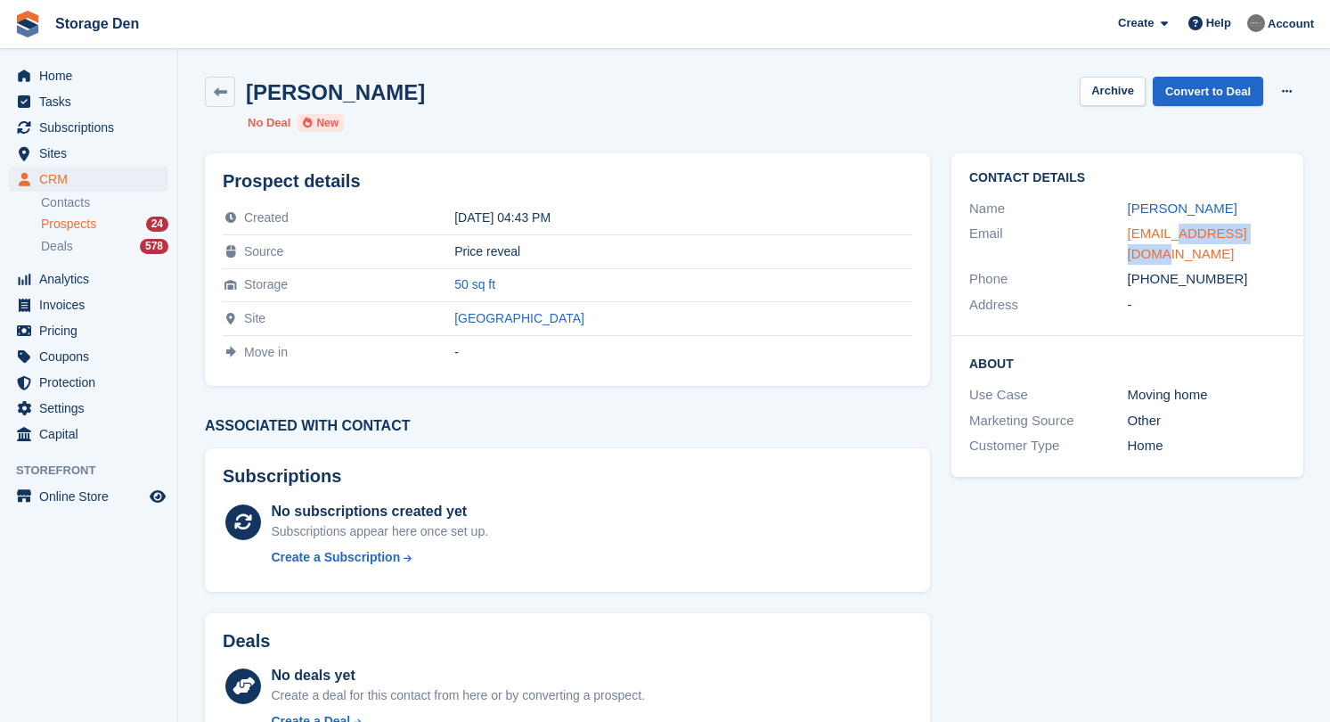
drag, startPoint x: 1284, startPoint y: 234, endPoint x: 1178, endPoint y: 230, distance: 106.1
click at [1178, 230] on div "[EMAIL_ADDRESS][DOMAIN_NAME]" at bounding box center [1207, 244] width 159 height 40
click at [96, 231] on span "Prospects" at bounding box center [68, 224] width 55 height 17
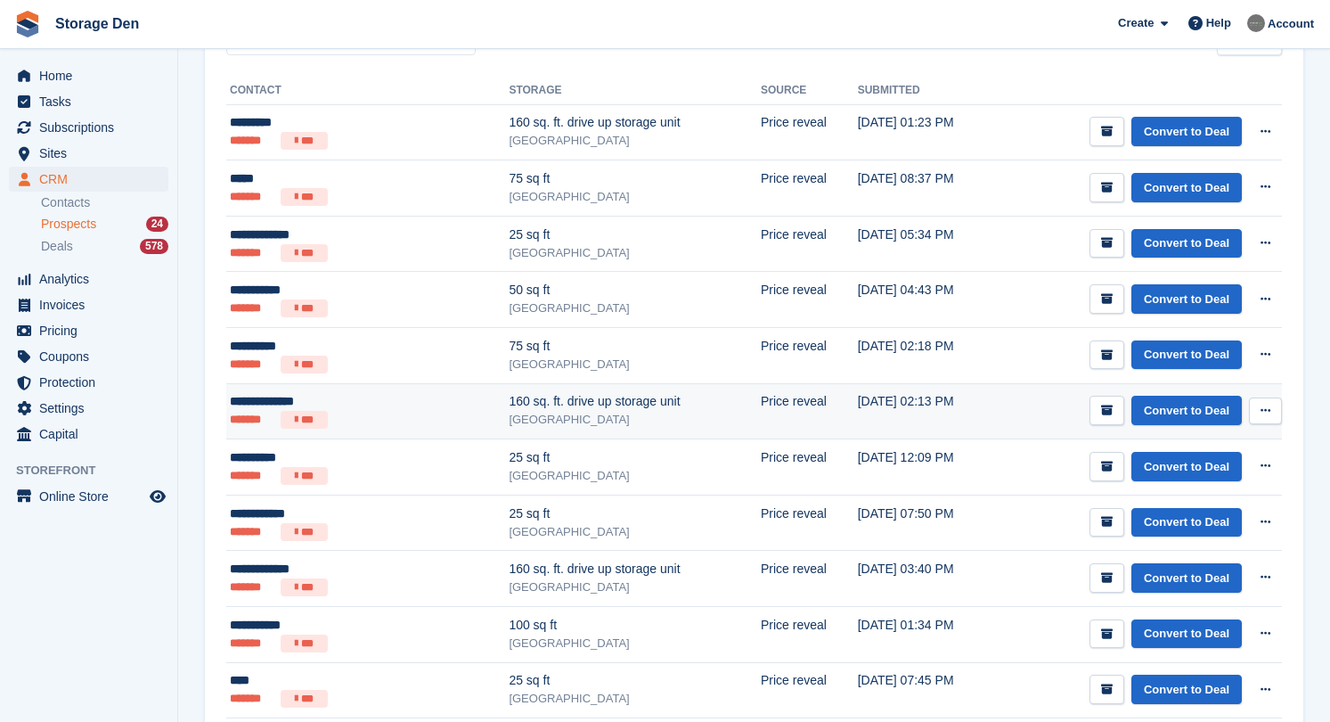
scroll to position [178, 0]
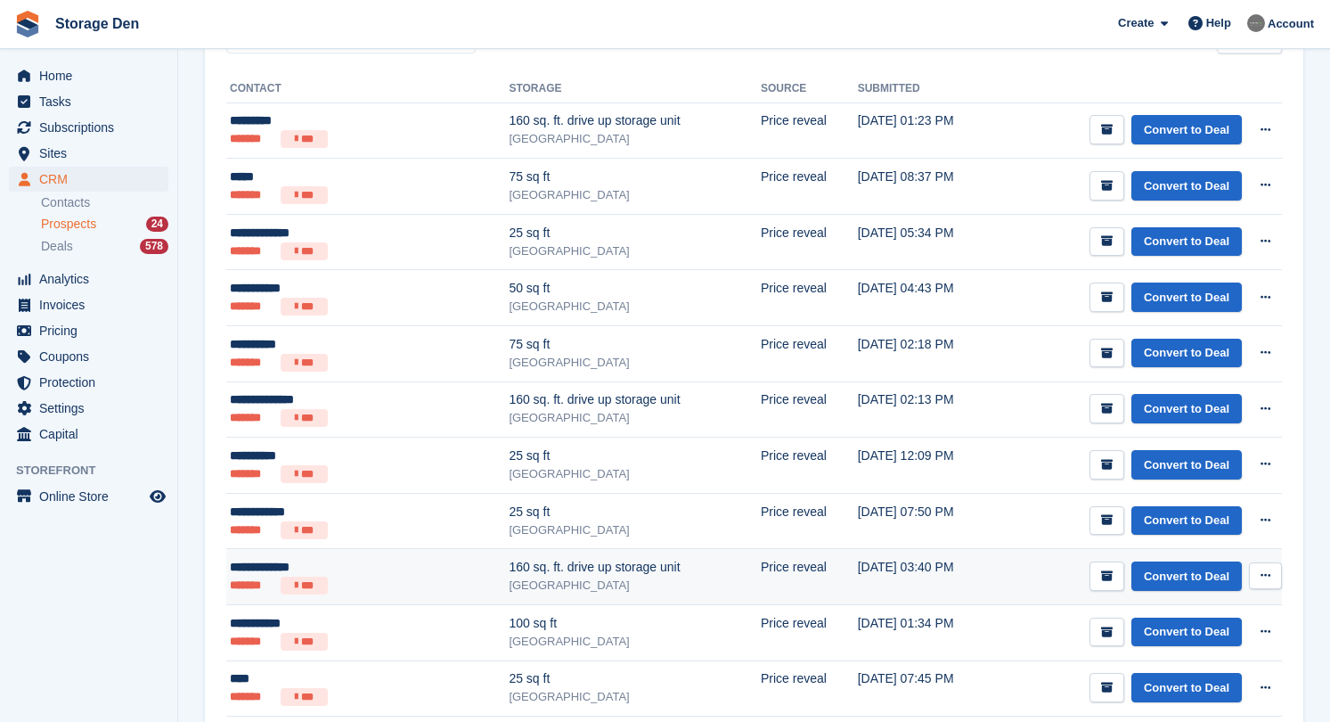
click at [537, 577] on div "[GEOGRAPHIC_DATA]" at bounding box center [635, 586] width 252 height 18
